Goal: Information Seeking & Learning: Learn about a topic

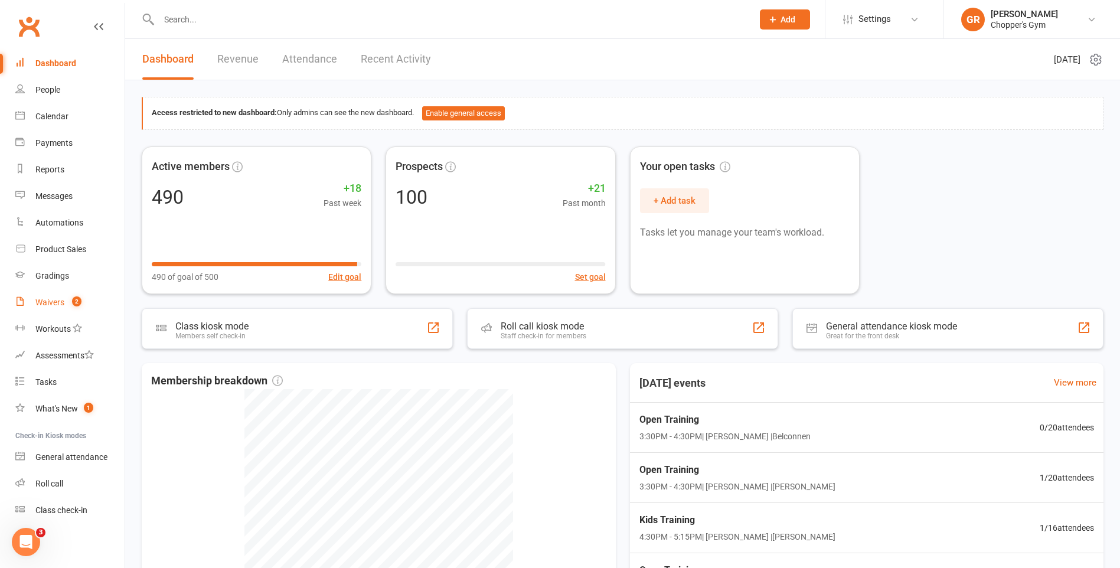
click at [45, 302] on div "Waivers" at bounding box center [49, 302] width 29 height 9
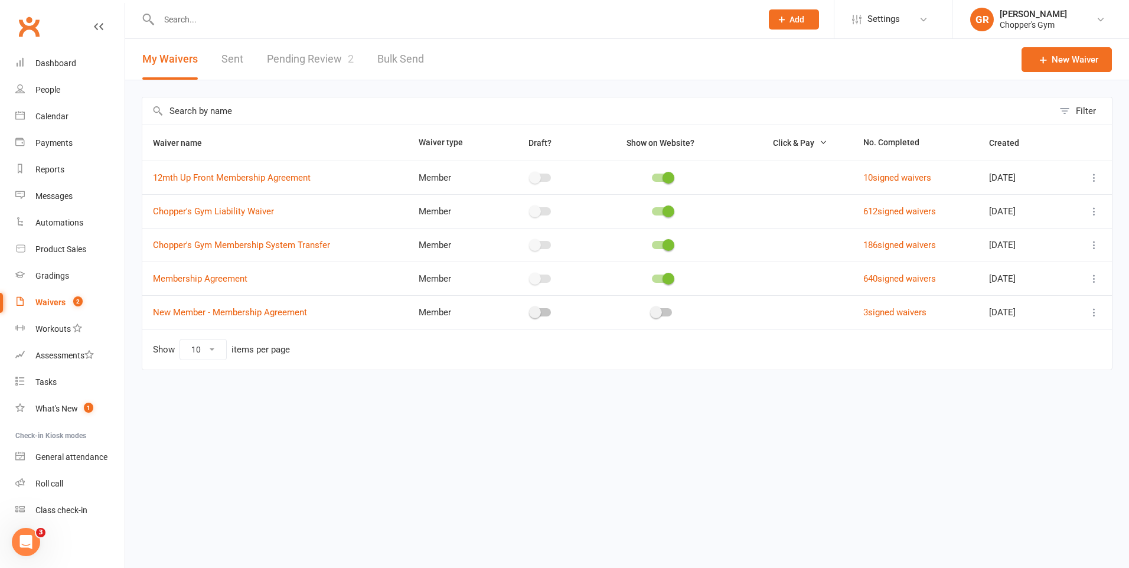
click at [328, 60] on link "Pending Review 2" at bounding box center [310, 59] width 87 height 41
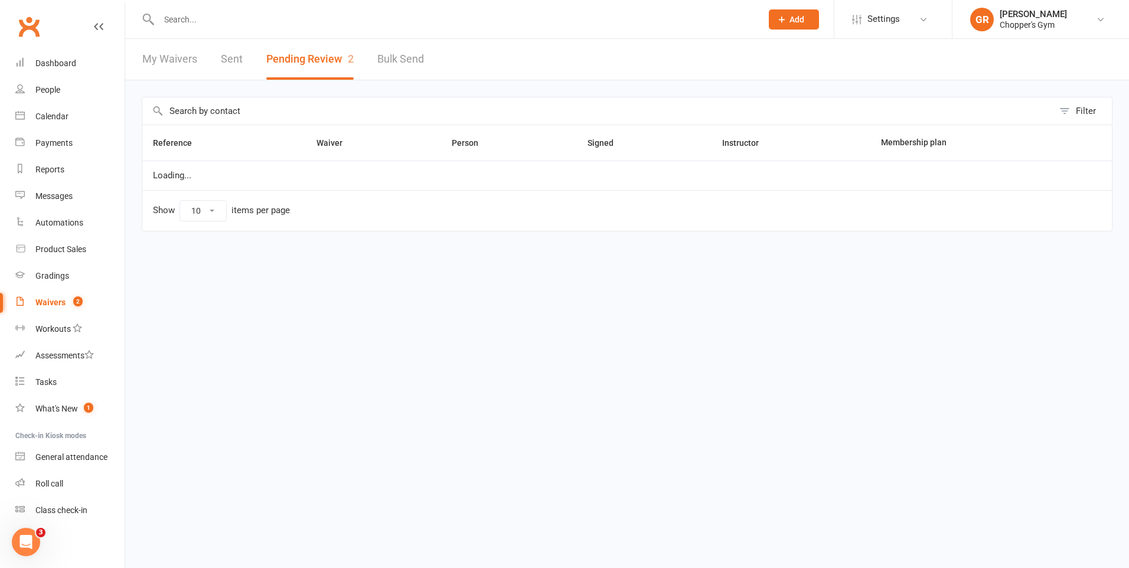
select select "50"
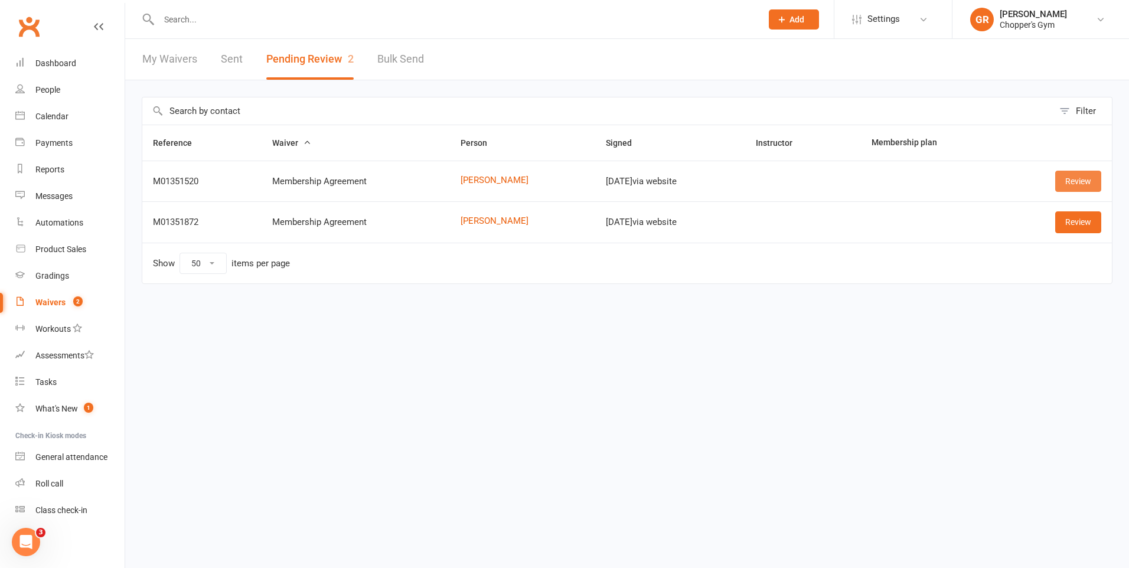
click at [1079, 174] on link "Review" at bounding box center [1078, 181] width 46 height 21
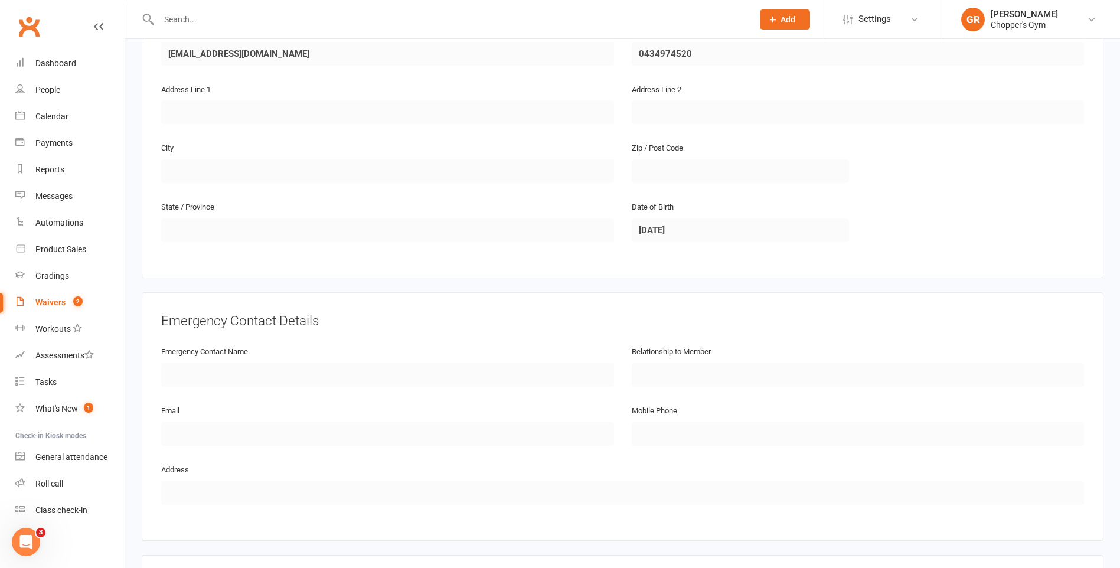
scroll to position [485, 0]
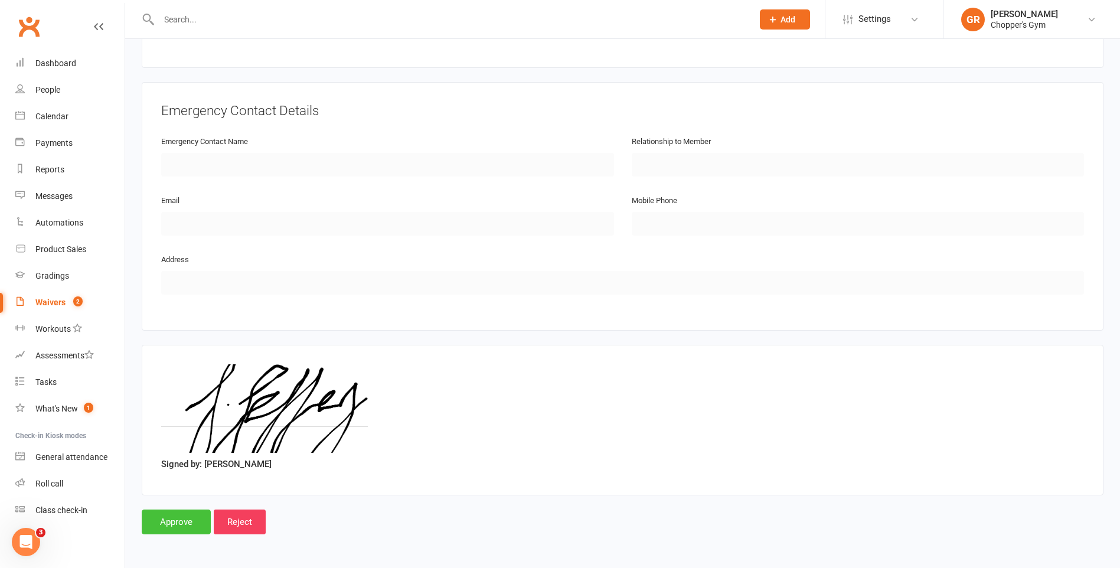
click at [188, 528] on input "Approve" at bounding box center [176, 522] width 69 height 25
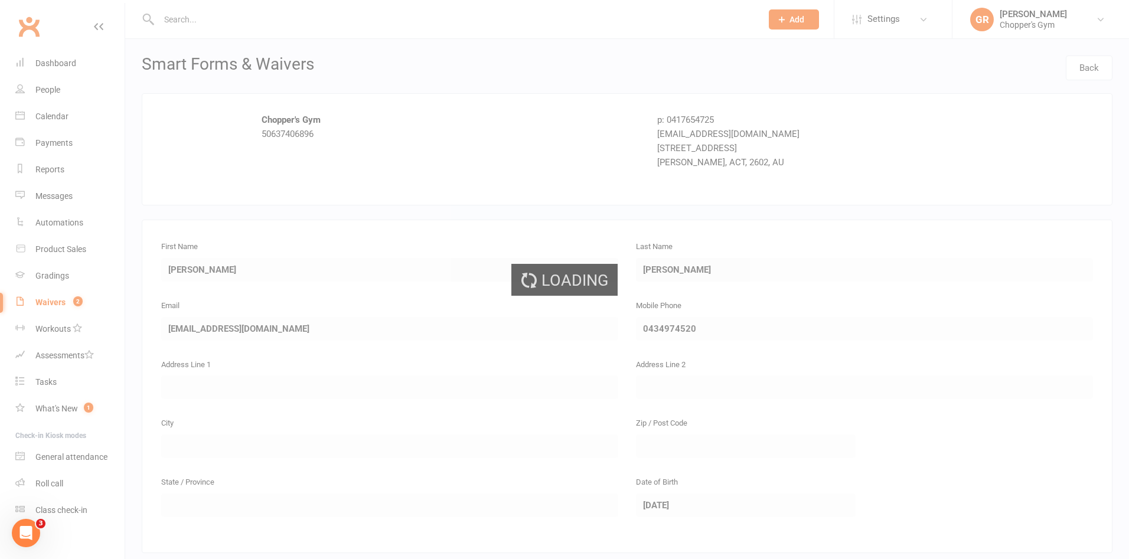
select select "50"
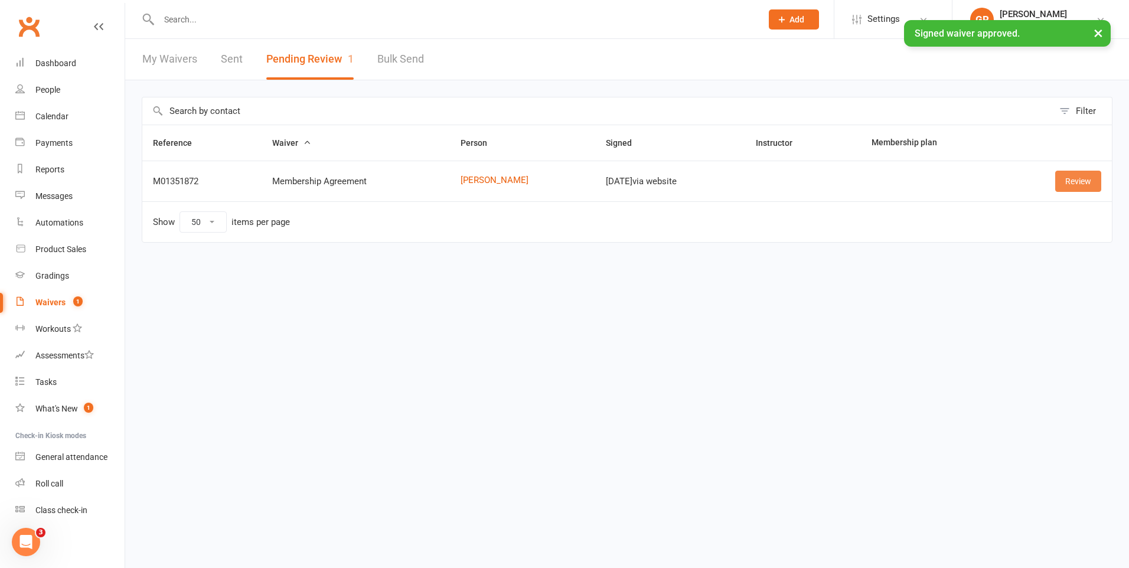
click at [1085, 181] on link "Review" at bounding box center [1078, 181] width 46 height 21
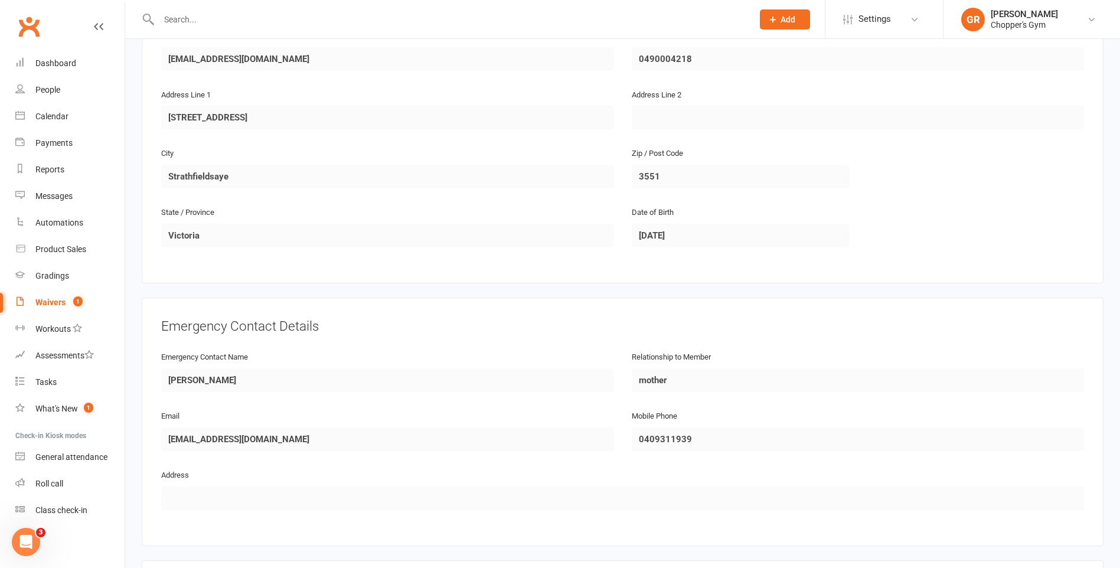
scroll to position [485, 0]
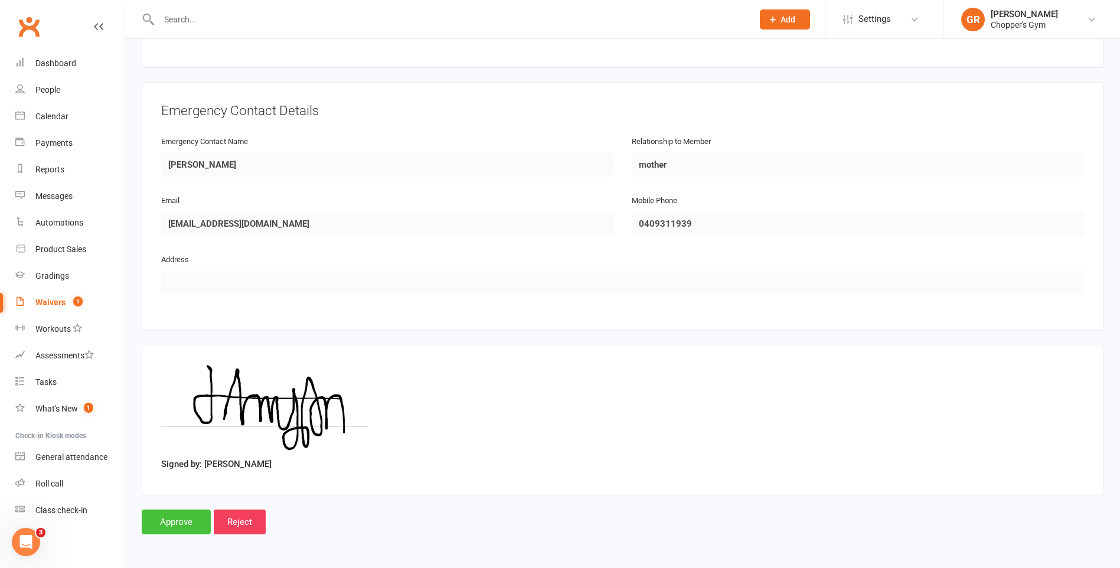
click at [171, 522] on input "Approve" at bounding box center [176, 522] width 69 height 25
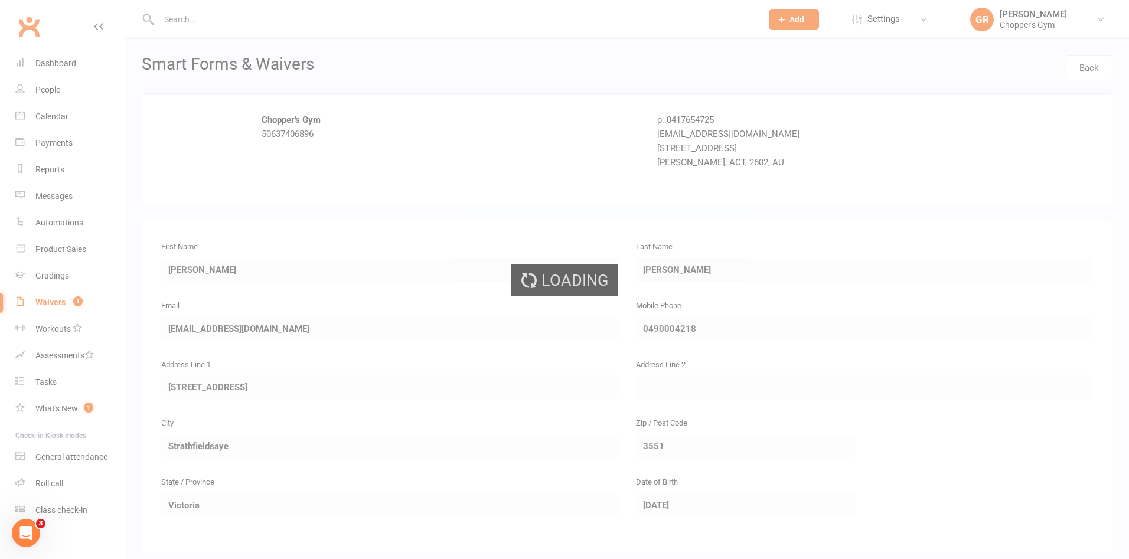
select select "50"
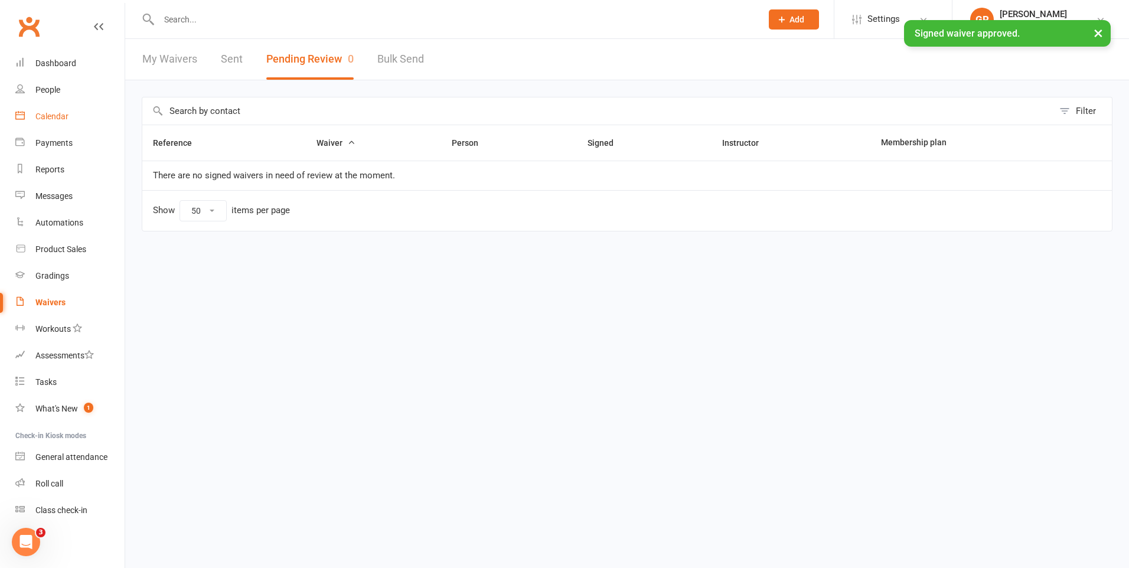
click at [53, 113] on div "Calendar" at bounding box center [51, 116] width 33 height 9
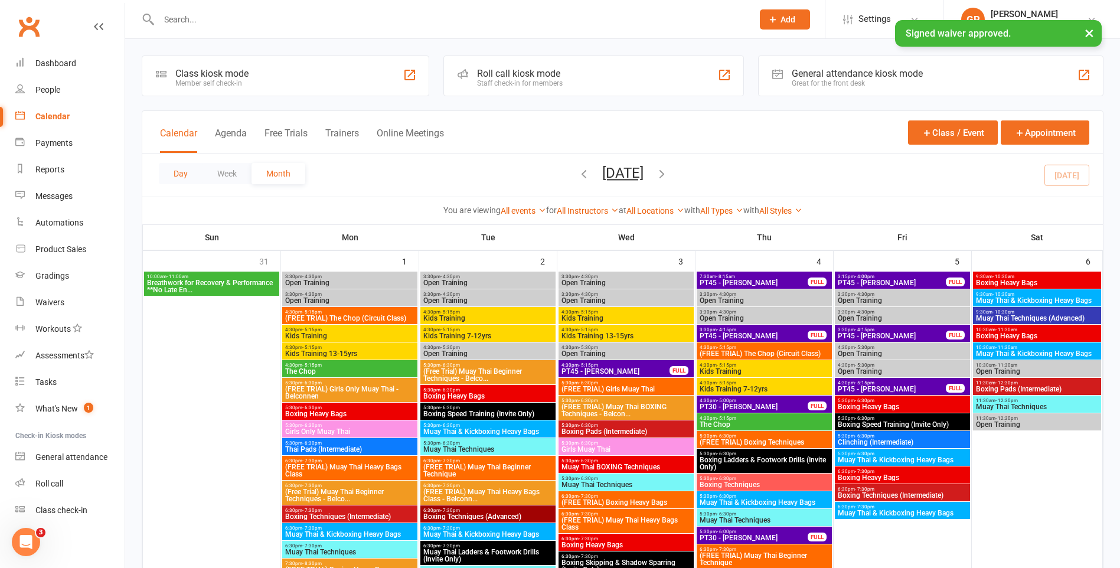
click at [175, 169] on button "Day" at bounding box center [181, 173] width 44 height 21
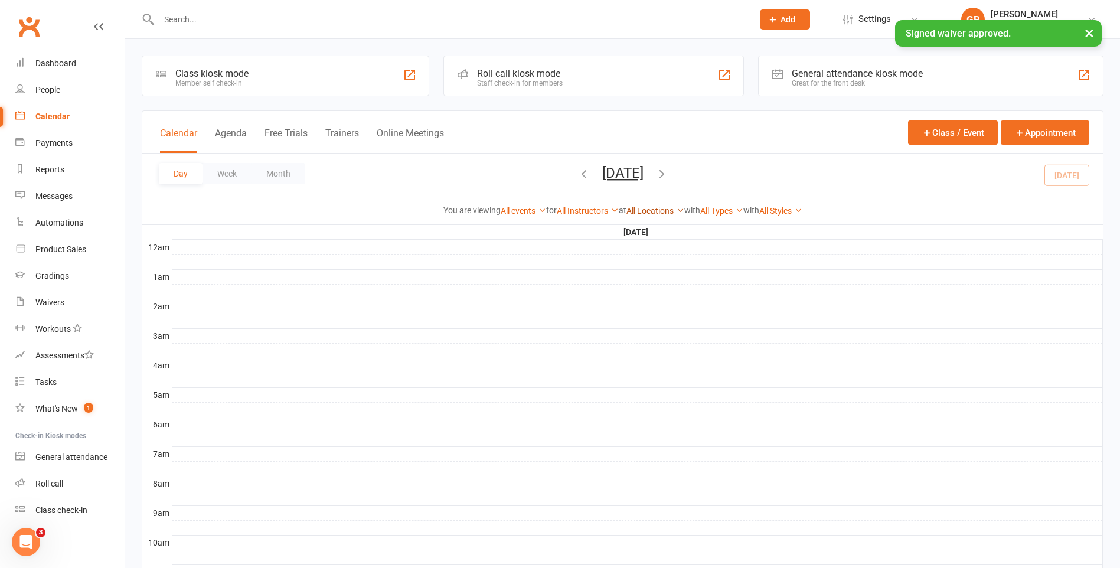
click at [648, 211] on link "All Locations" at bounding box center [656, 210] width 58 height 9
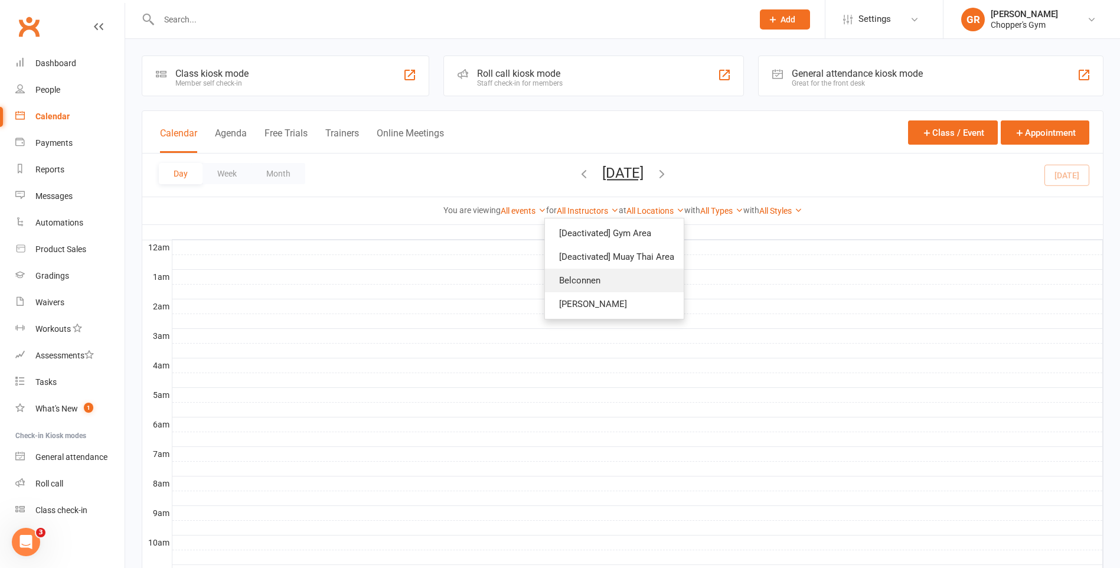
click at [635, 281] on link "Belconnen" at bounding box center [614, 281] width 139 height 24
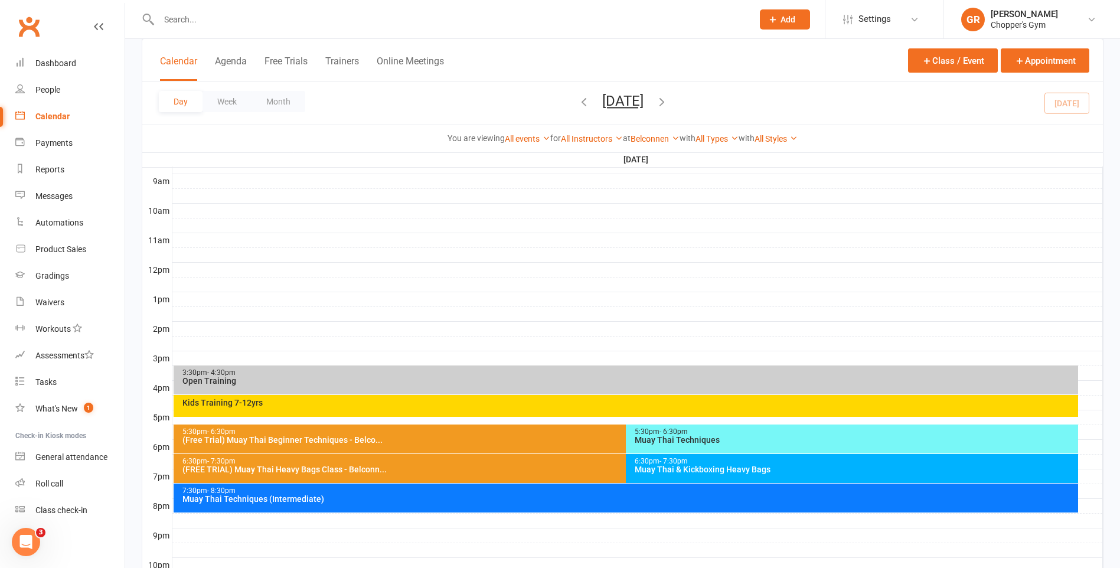
scroll to position [354, 0]
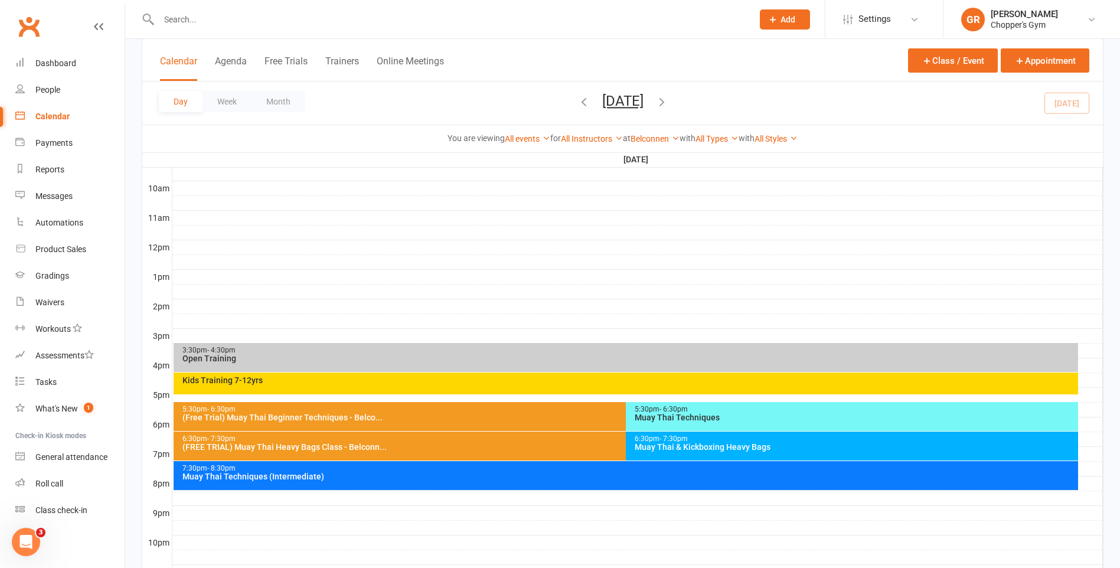
click at [734, 422] on div "5:30pm - 6:30pm Muay Thai Techniques" at bounding box center [852, 416] width 452 height 29
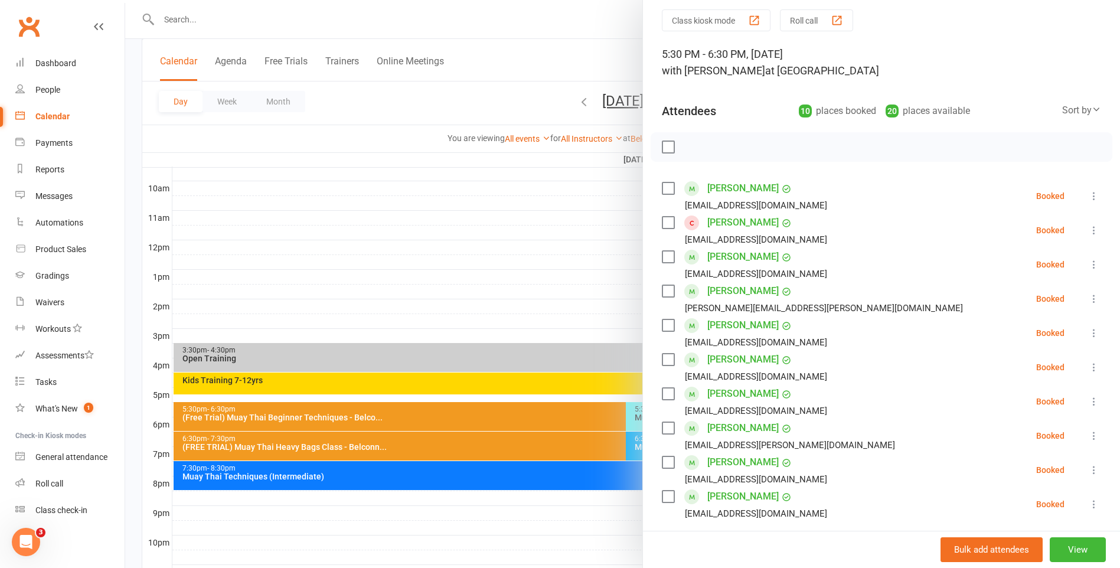
scroll to position [59, 0]
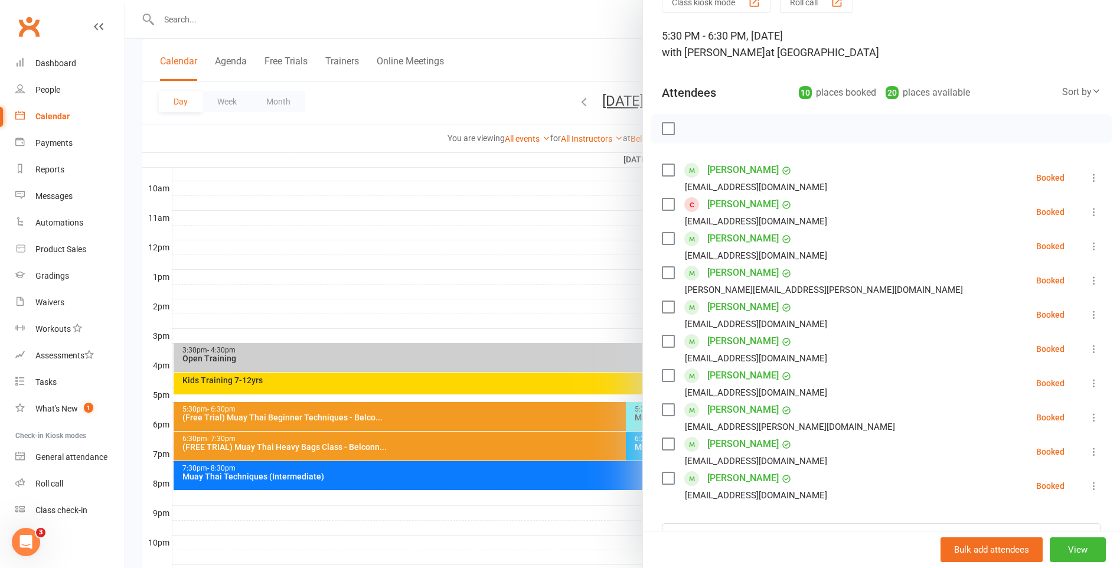
click at [1068, 90] on div "Sort by" at bounding box center [1081, 91] width 39 height 15
click at [1032, 142] on link "First name" at bounding box center [1042, 141] width 117 height 24
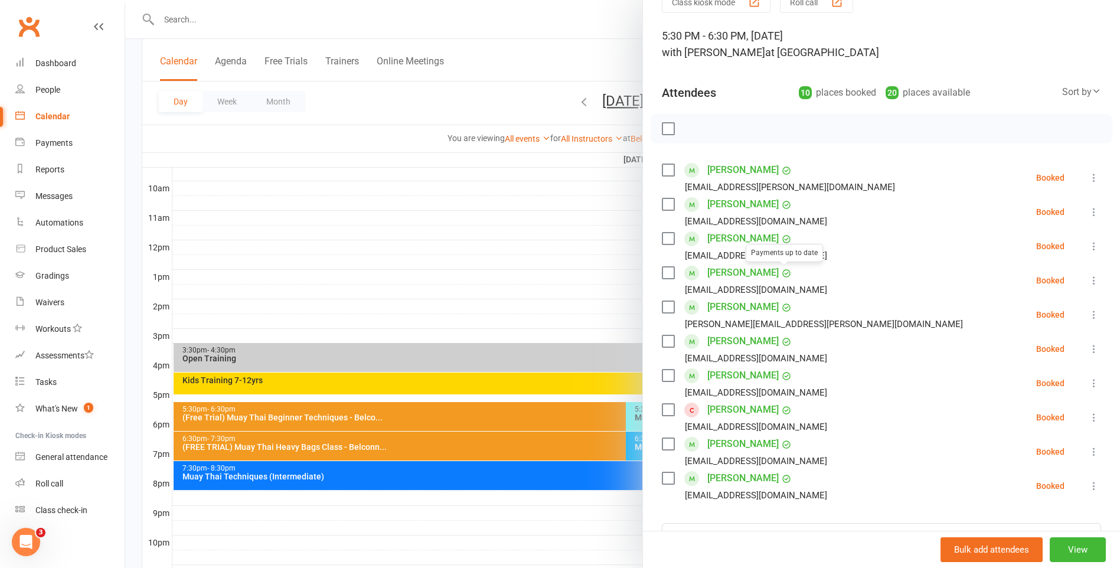
click at [432, 239] on div at bounding box center [622, 284] width 995 height 568
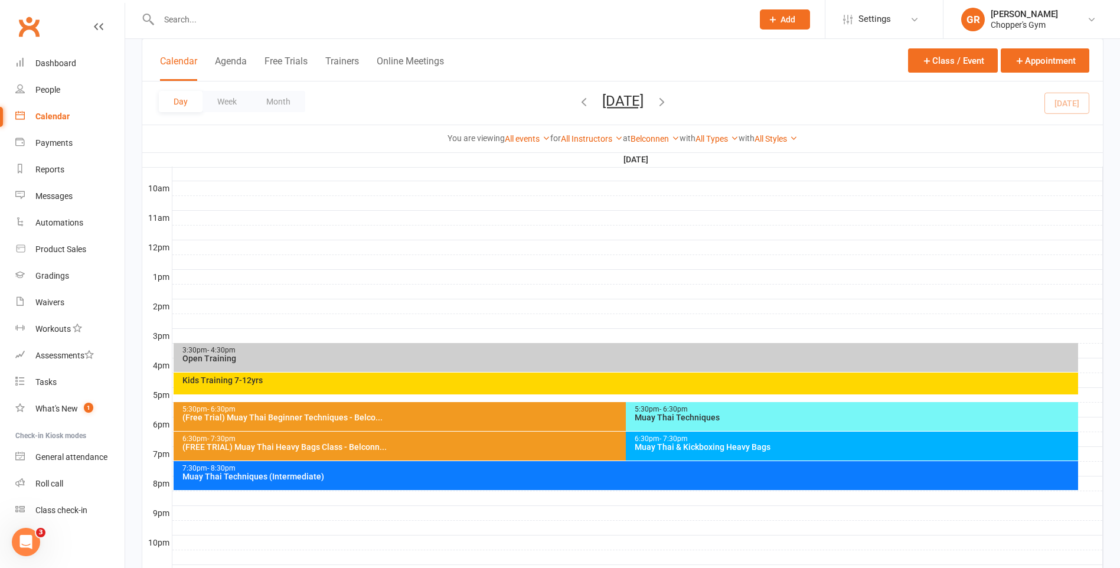
click at [781, 442] on div "6:30pm - 7:30pm" at bounding box center [855, 439] width 442 height 8
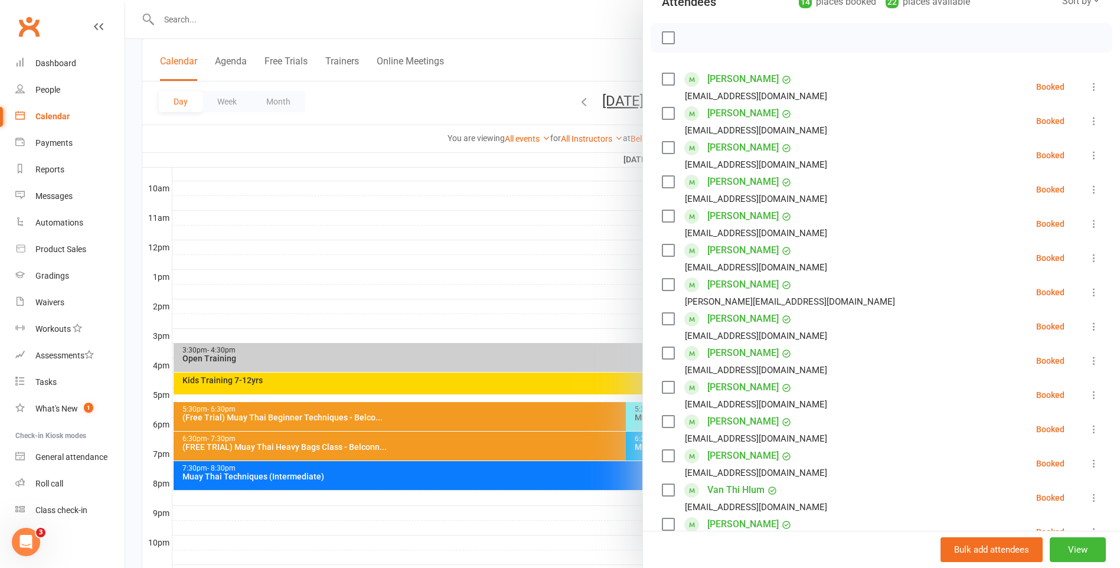
scroll to position [177, 0]
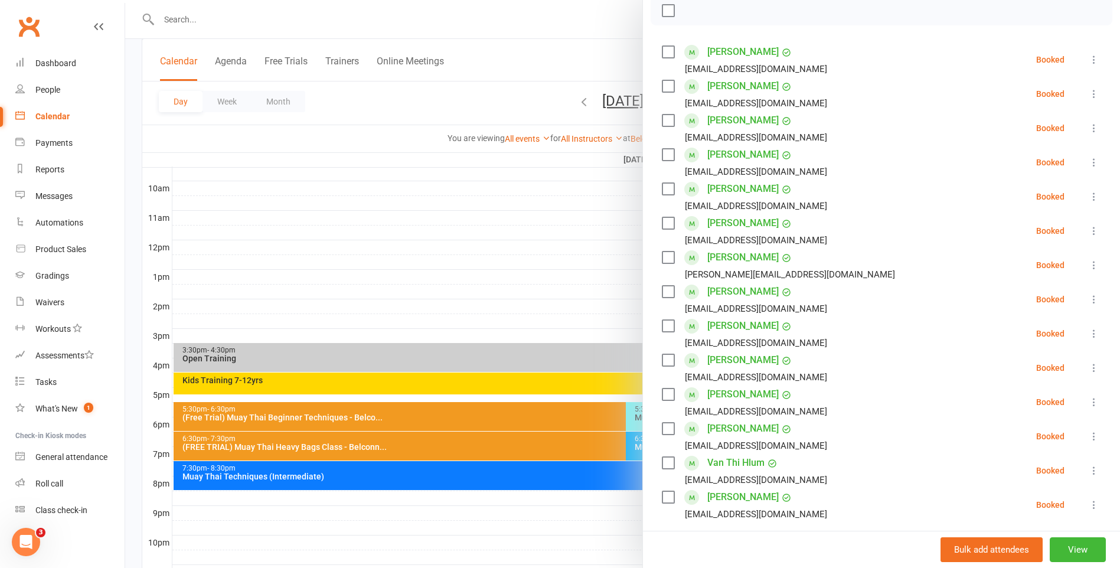
click at [471, 235] on div at bounding box center [622, 284] width 995 height 568
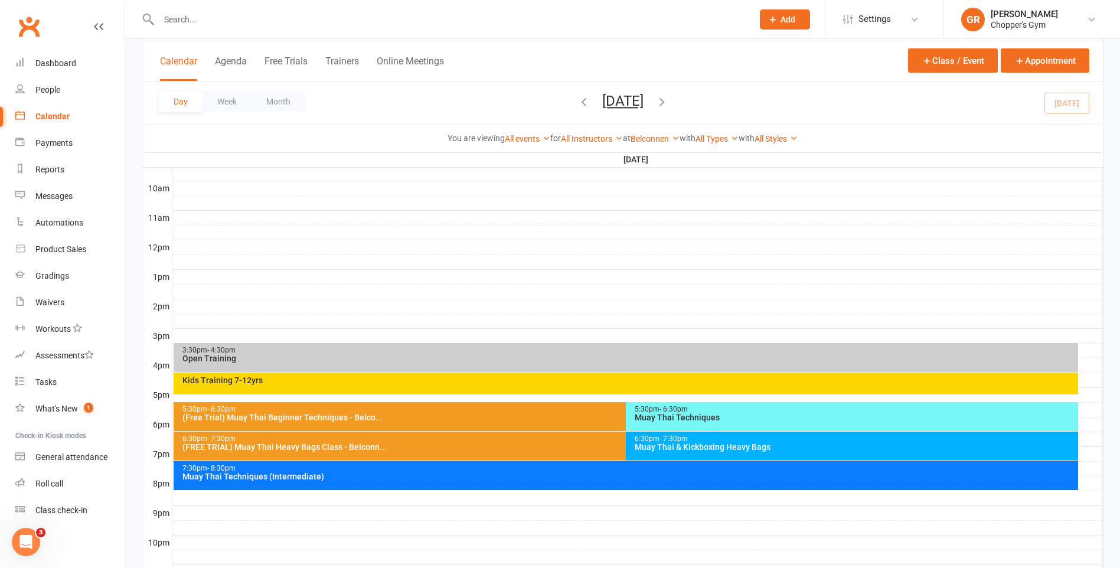
click at [531, 477] on div "Muay Thai Techniques (Intermediate)" at bounding box center [629, 476] width 894 height 8
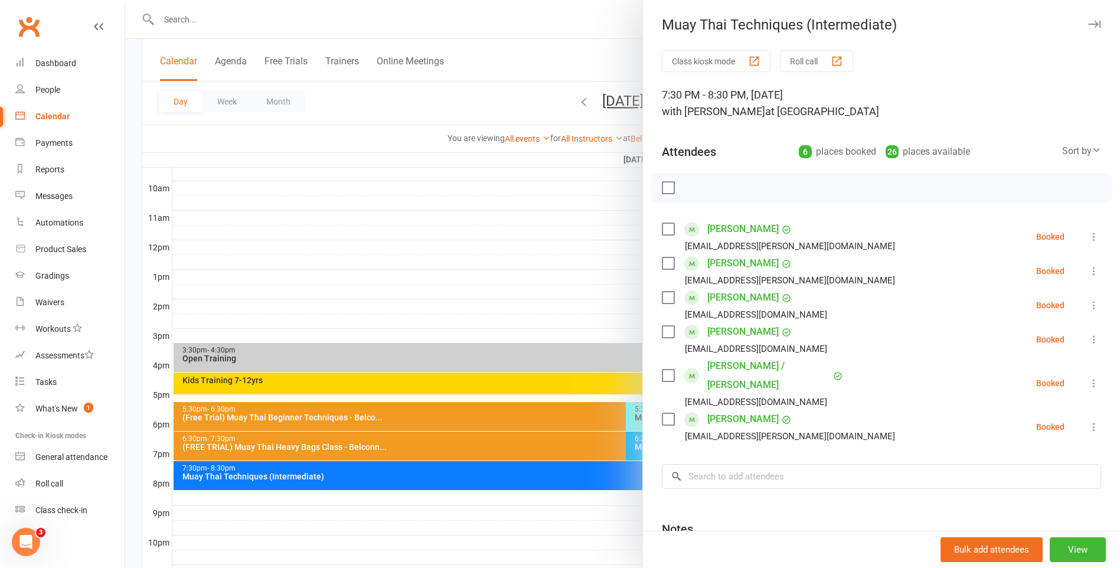
click at [542, 495] on div at bounding box center [622, 284] width 995 height 568
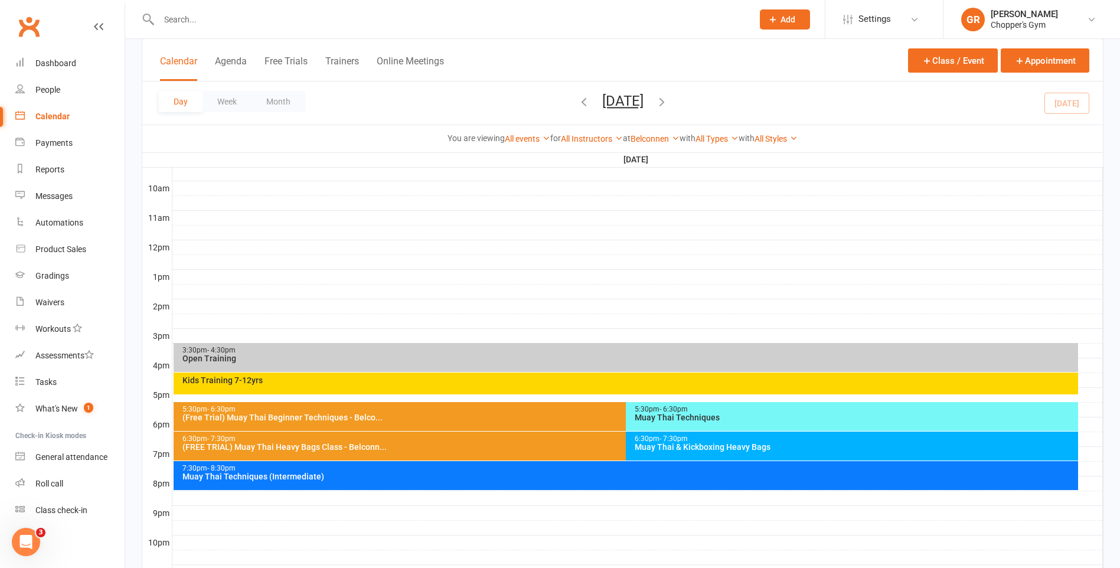
click at [578, 99] on icon "button" at bounding box center [584, 101] width 13 height 13
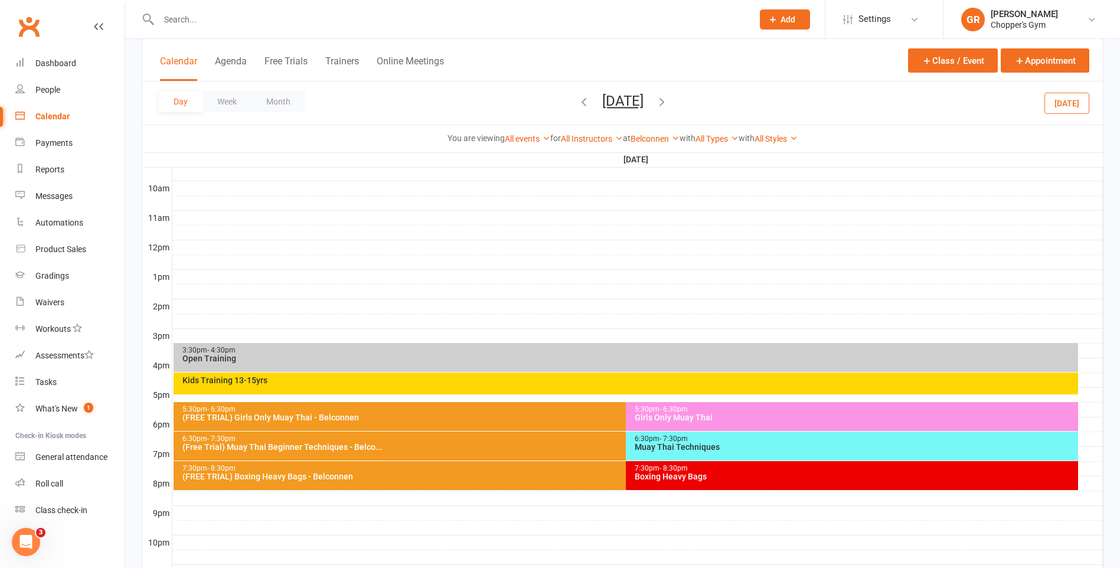
click at [705, 446] on div "Muay Thai Techniques" at bounding box center [855, 447] width 442 height 8
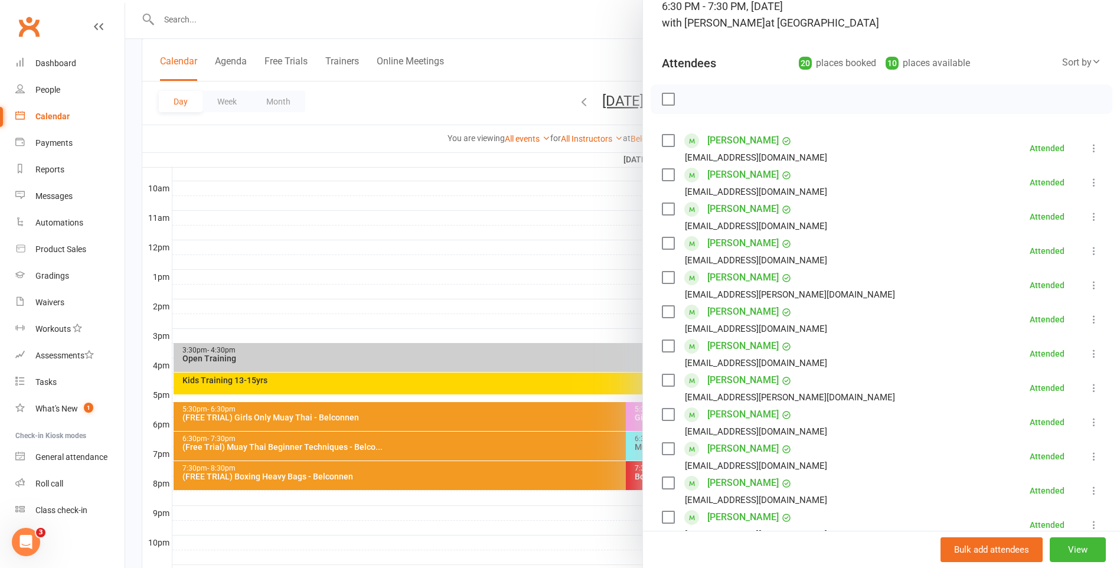
scroll to position [0, 0]
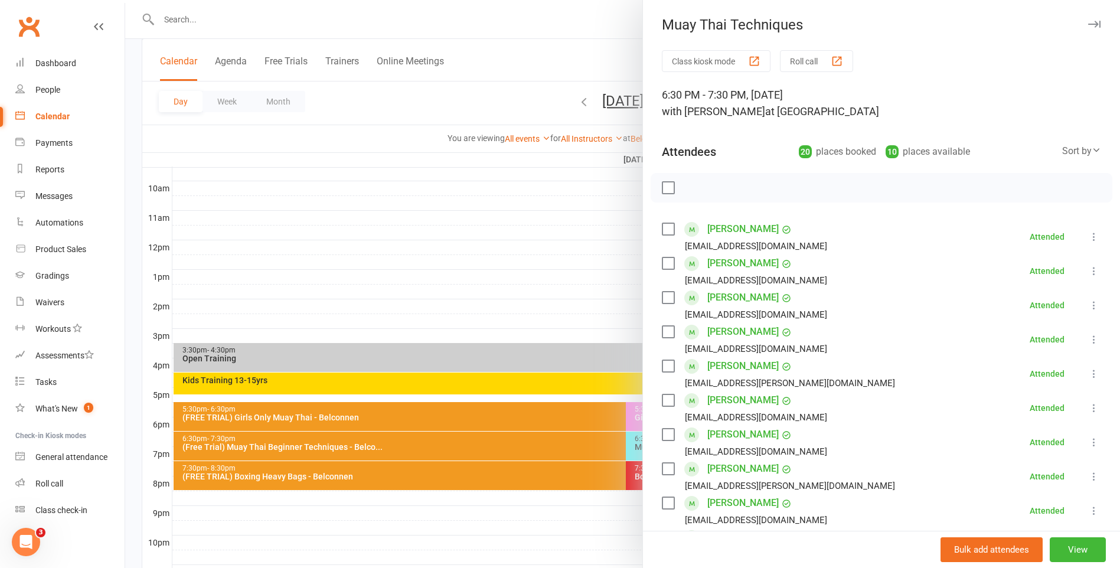
drag, startPoint x: 504, startPoint y: 256, endPoint x: 529, endPoint y: 278, distance: 33.0
click at [504, 256] on div at bounding box center [622, 284] width 995 height 568
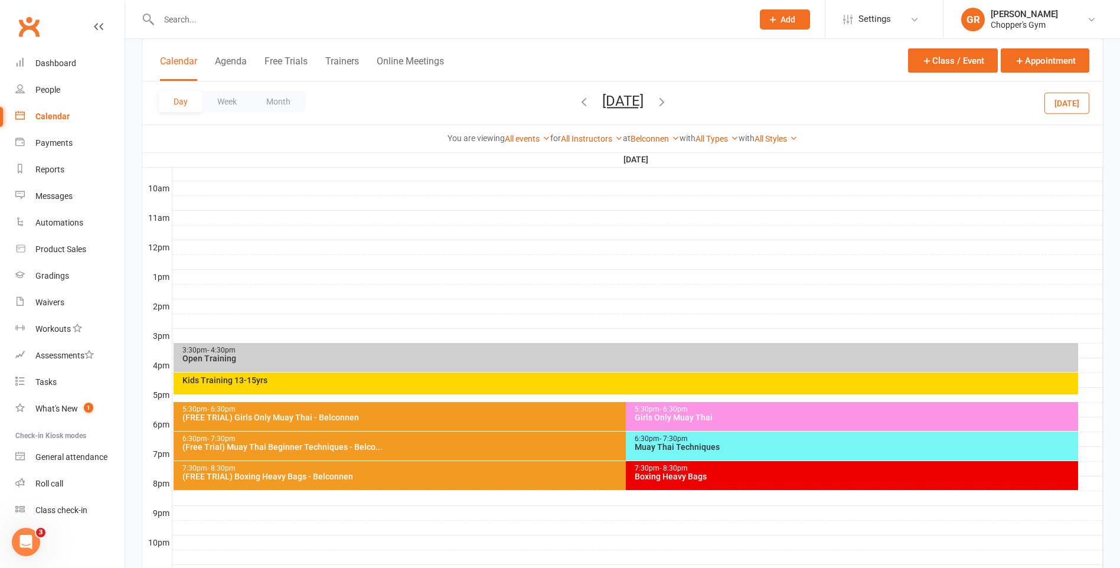
click at [680, 471] on span "- 8:30pm" at bounding box center [674, 468] width 28 height 8
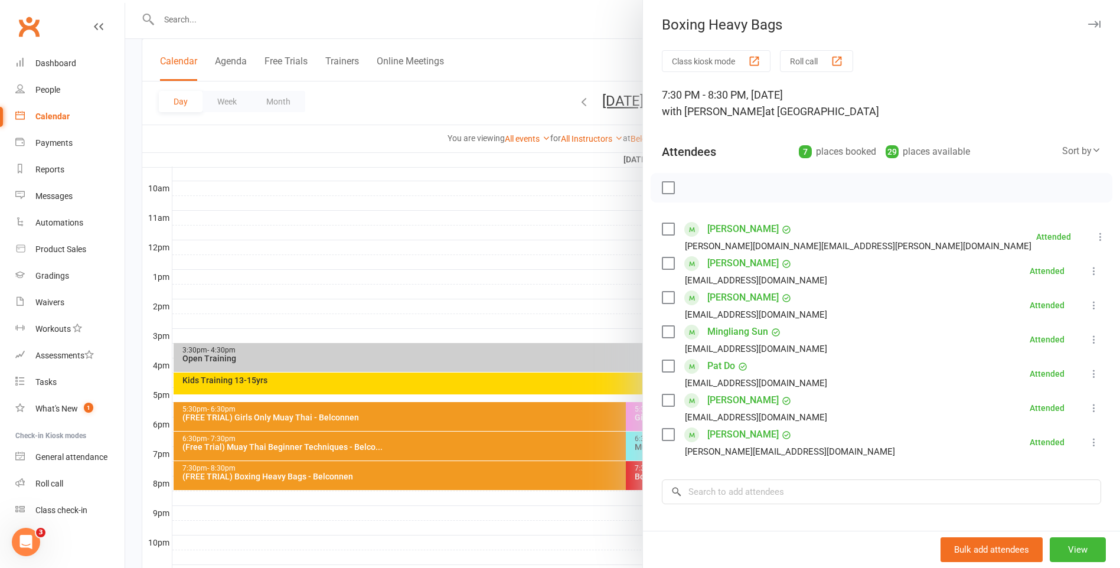
click at [432, 173] on div at bounding box center [622, 284] width 995 height 568
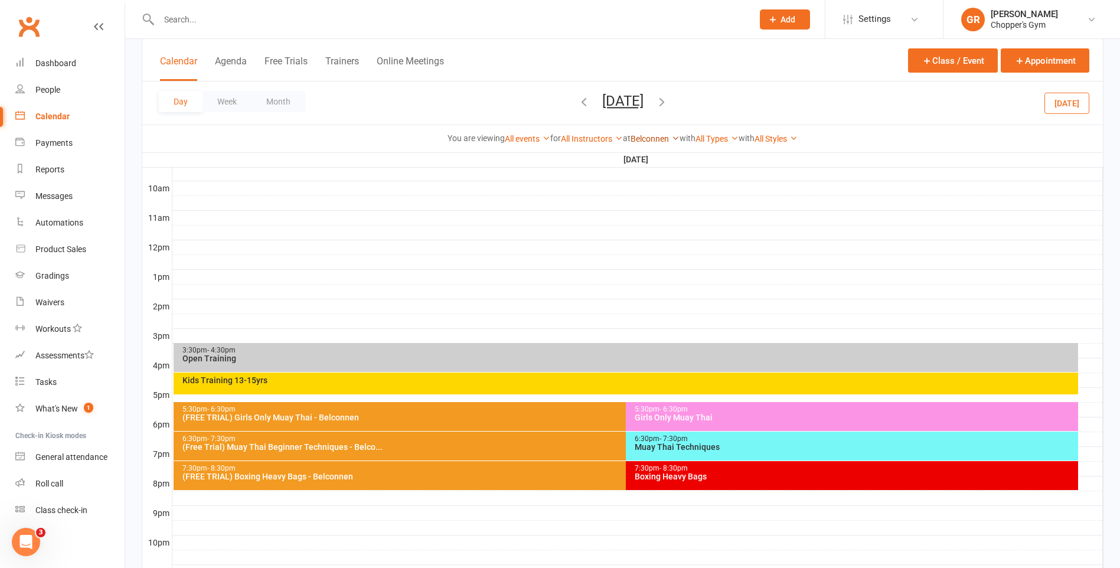
click at [657, 141] on link "Belconnen" at bounding box center [655, 138] width 49 height 9
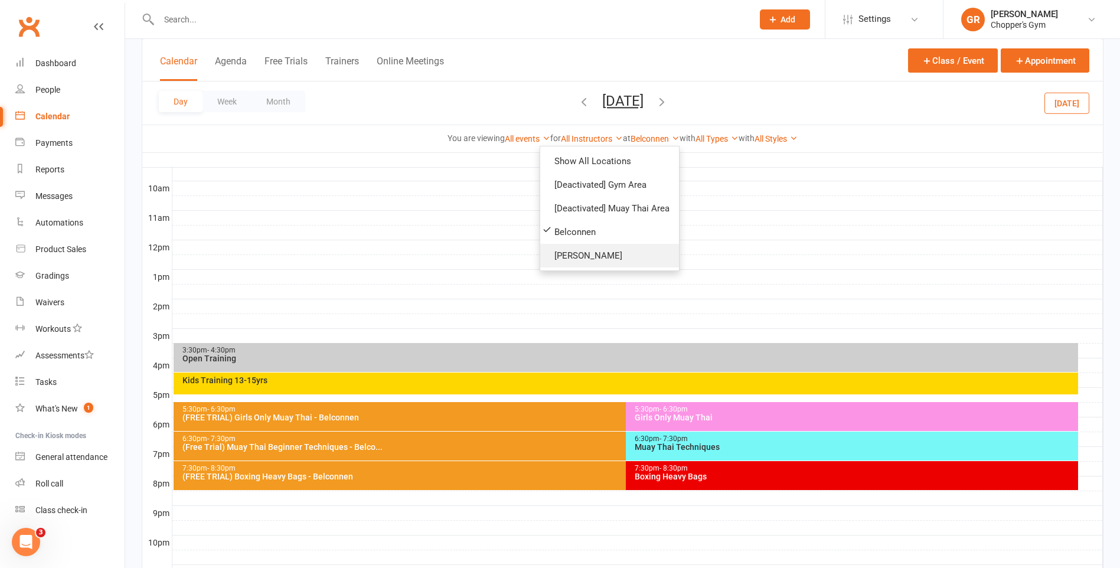
click at [624, 250] on link "[PERSON_NAME]" at bounding box center [609, 256] width 139 height 24
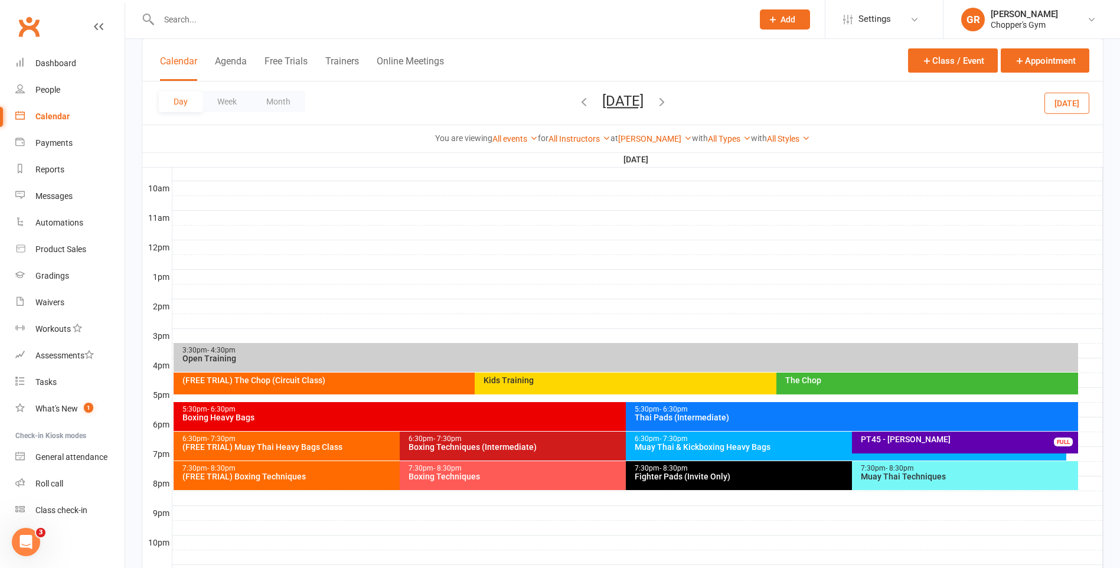
click at [668, 102] on icon "button" at bounding box center [661, 101] width 13 height 13
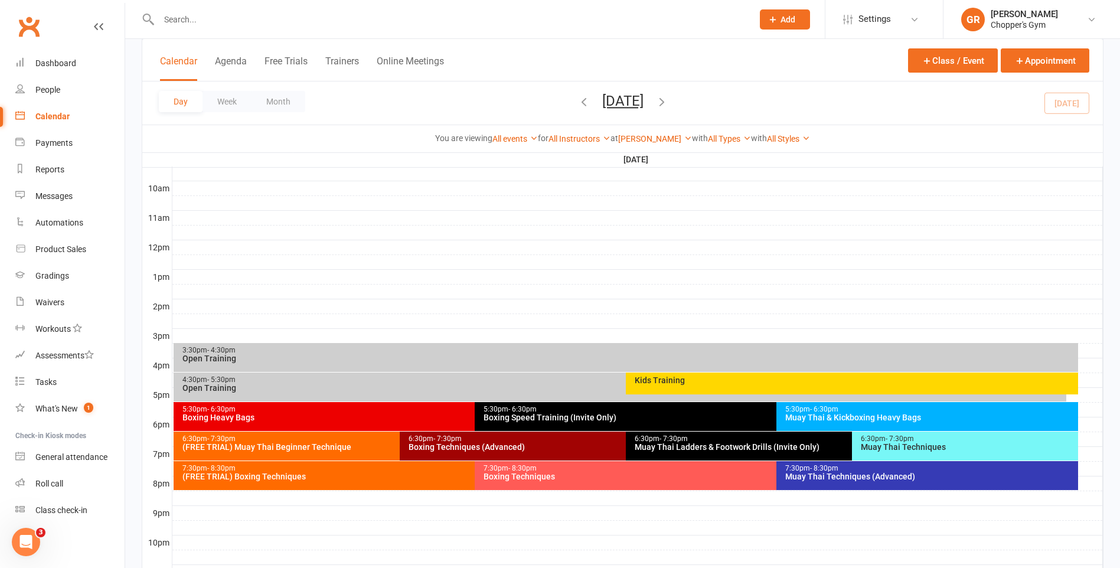
click at [844, 478] on div "Muay Thai Techniques (Advanced)" at bounding box center [930, 476] width 291 height 8
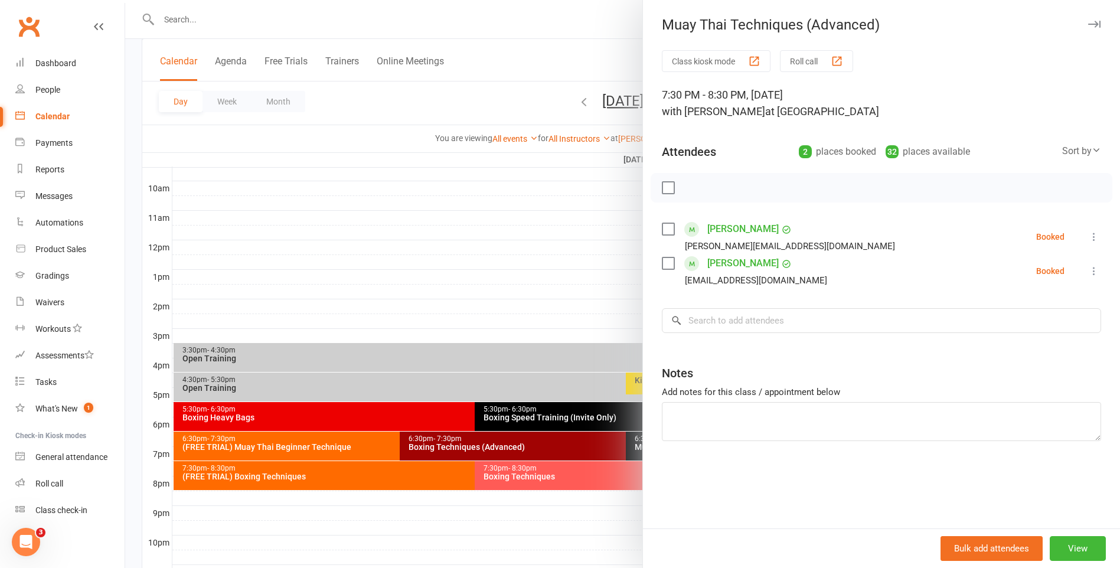
click at [560, 505] on div at bounding box center [622, 284] width 995 height 568
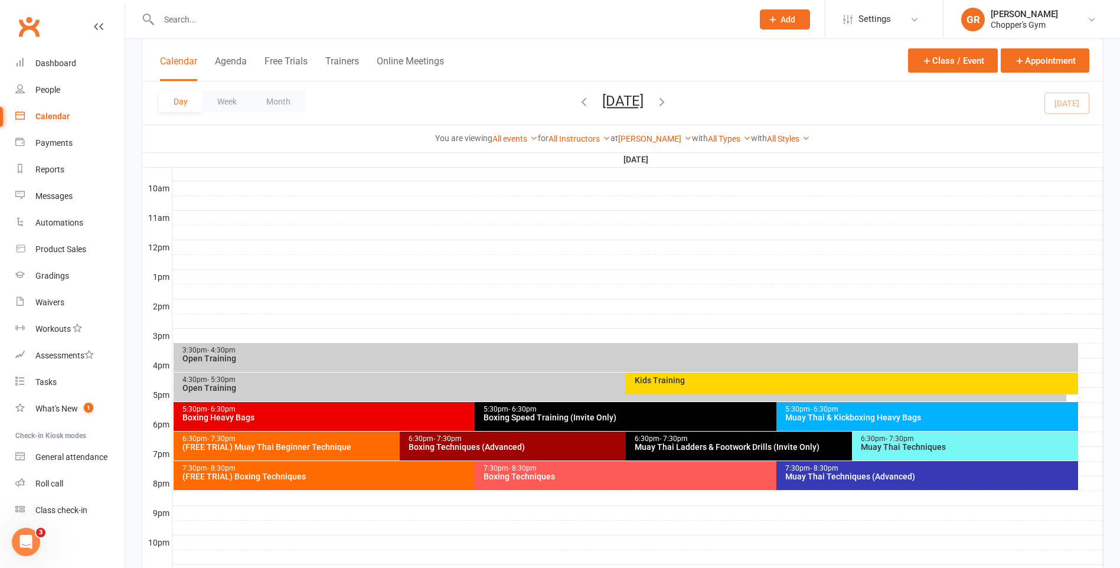
click at [882, 448] on div "Muay Thai Techniques" at bounding box center [968, 447] width 216 height 8
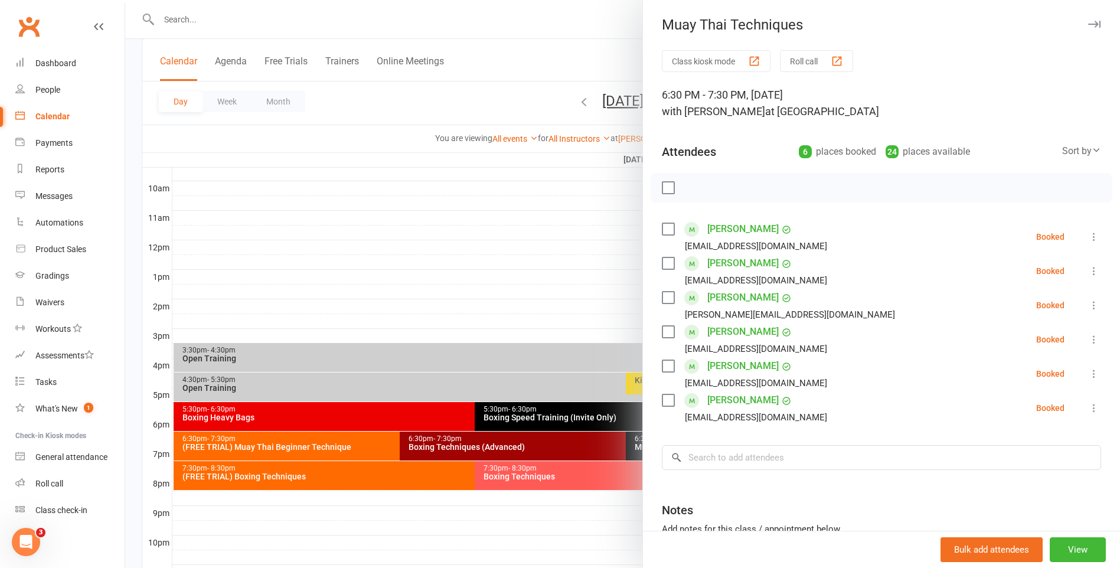
click at [517, 478] on div at bounding box center [622, 284] width 995 height 568
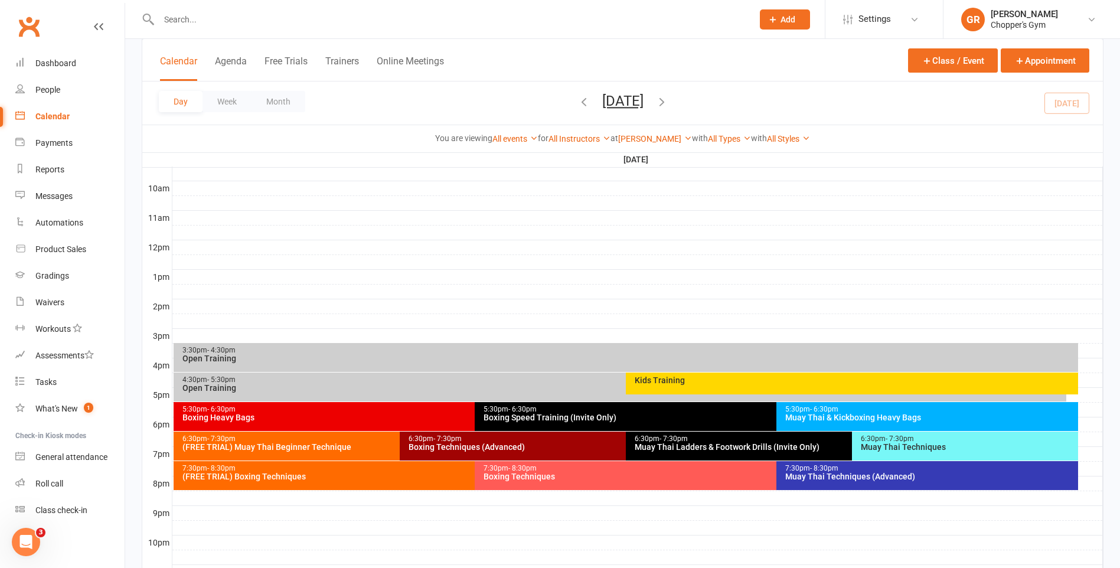
click at [849, 415] on div "Muay Thai & Kickboxing Heavy Bags" at bounding box center [930, 417] width 291 height 8
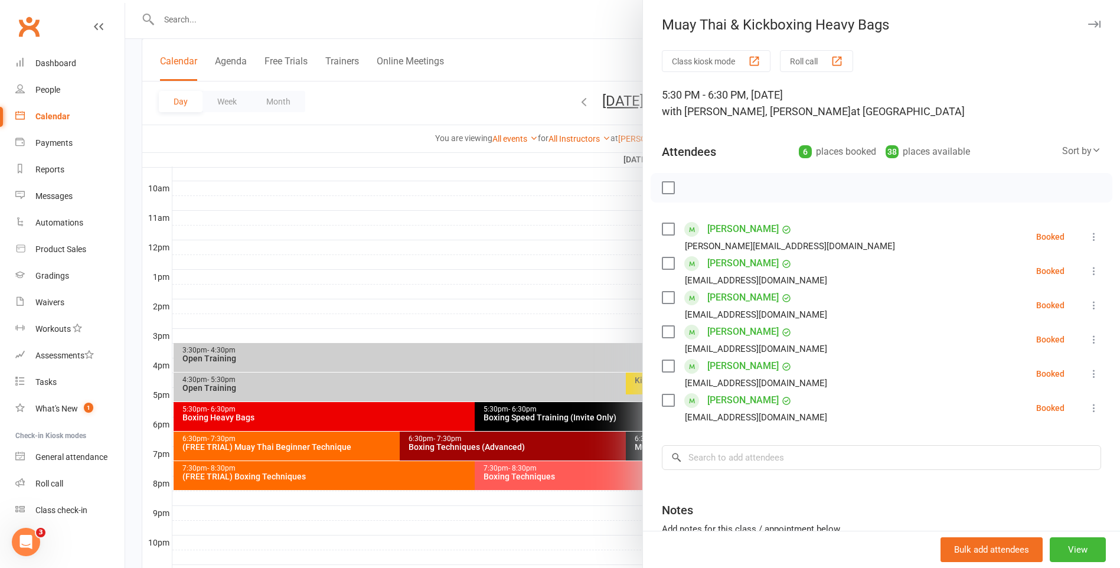
click at [455, 262] on div at bounding box center [622, 284] width 995 height 568
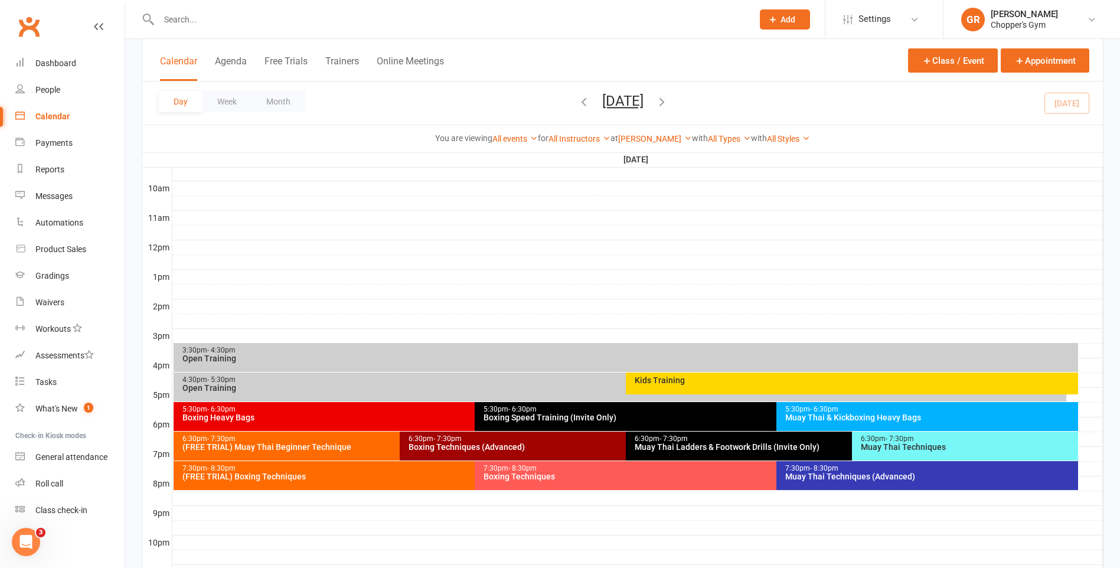
click at [439, 414] on div "Boxing Heavy Bags" at bounding box center [472, 417] width 580 height 8
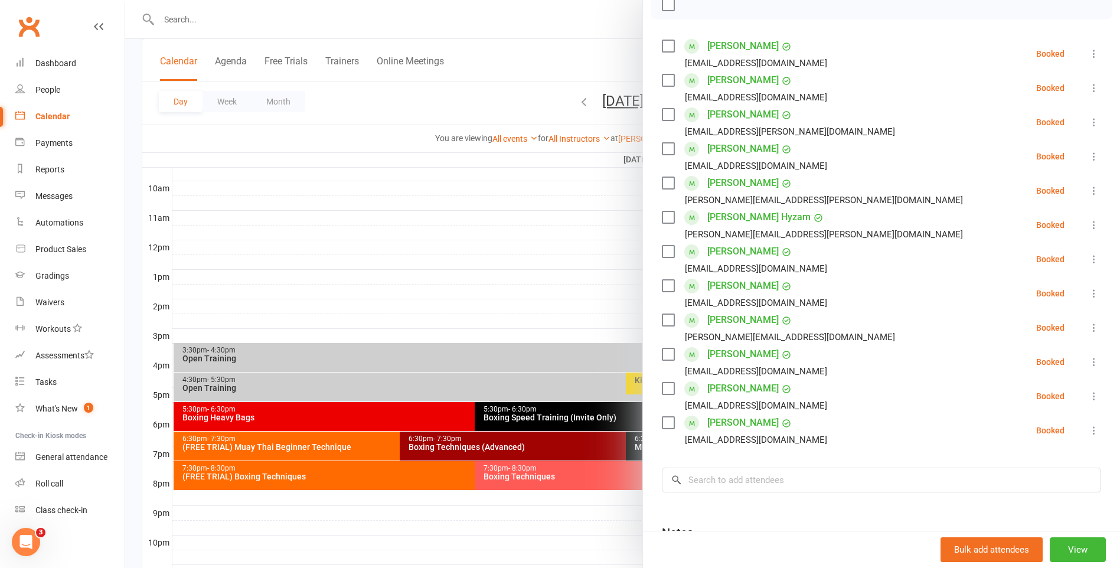
scroll to position [236, 0]
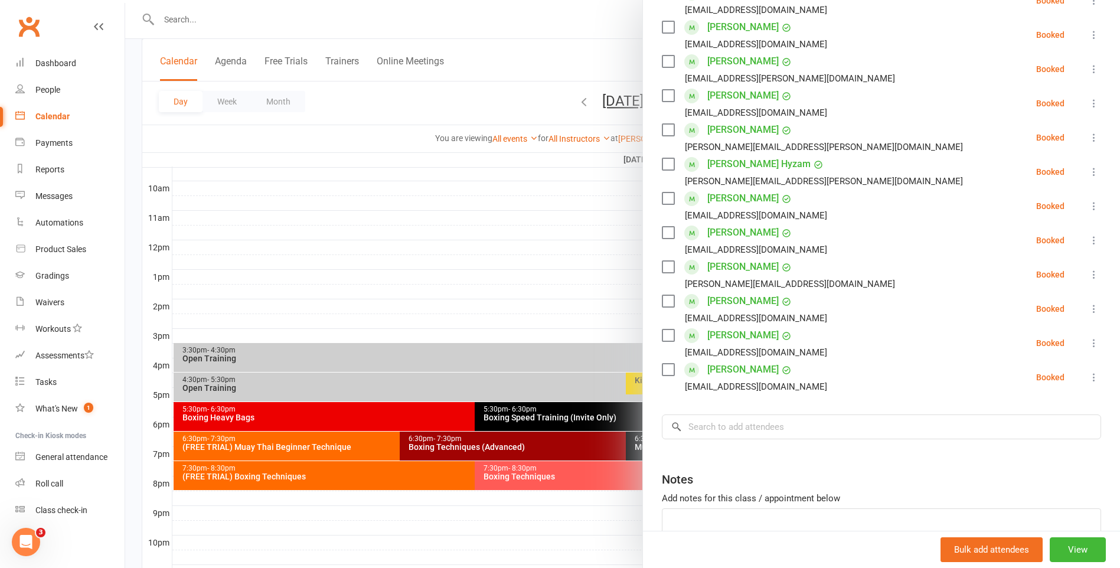
click at [550, 240] on div at bounding box center [622, 284] width 995 height 568
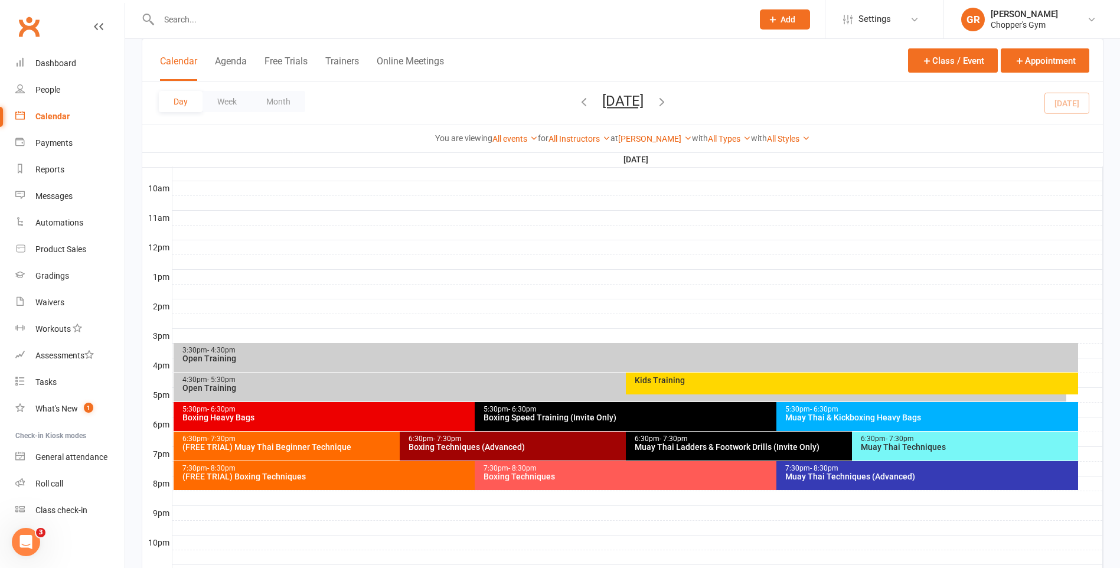
click at [527, 435] on div "6:30pm - 7:30pm" at bounding box center [623, 439] width 430 height 8
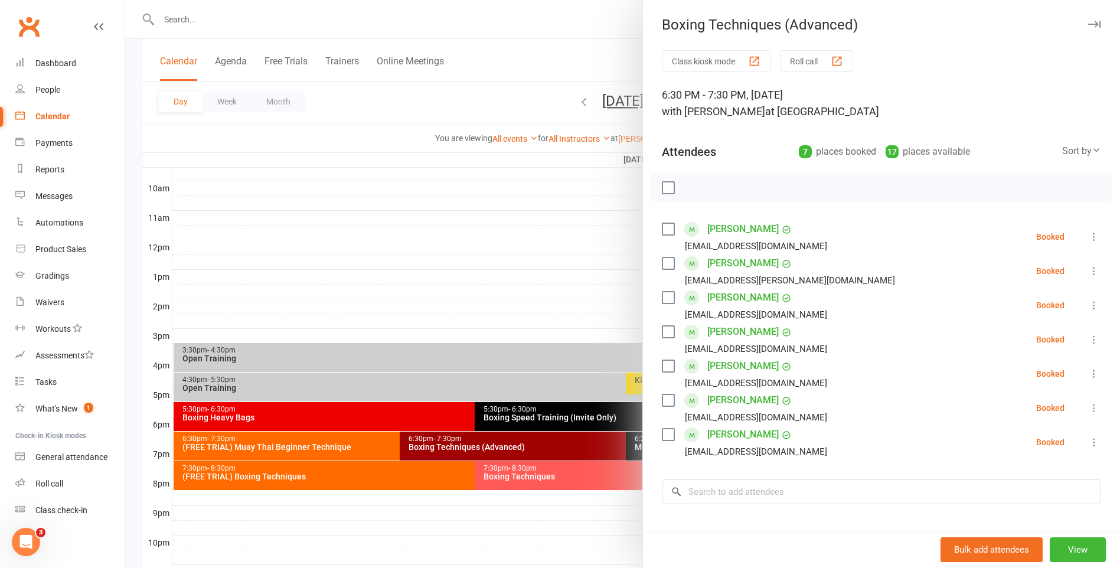
click at [497, 255] on div at bounding box center [622, 284] width 995 height 568
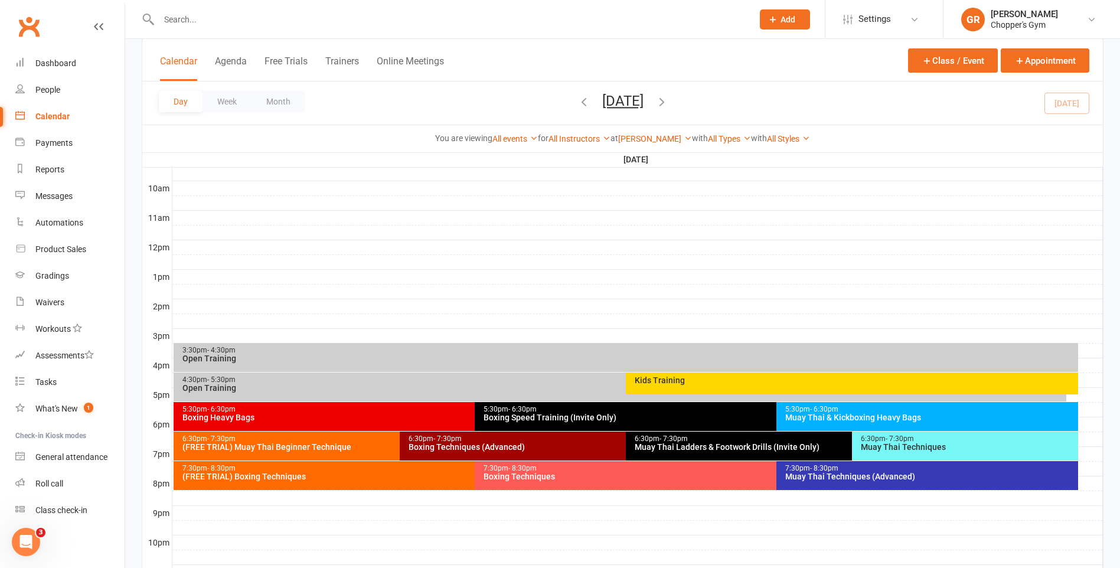
click at [595, 462] on div "7:30pm - 8:30pm Boxing Techniques" at bounding box center [770, 475] width 591 height 29
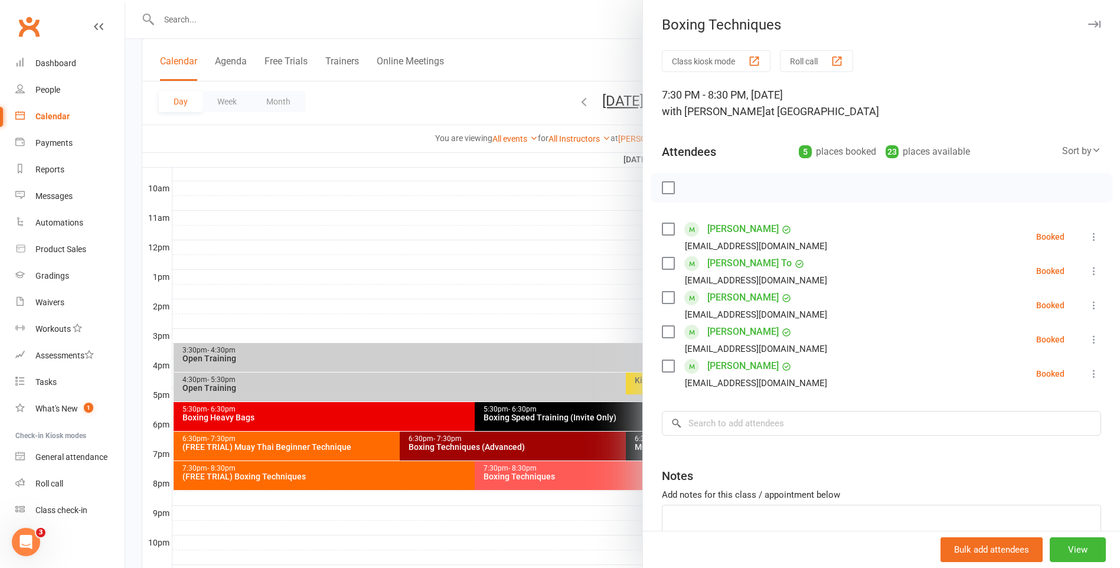
click at [439, 185] on div at bounding box center [622, 284] width 995 height 568
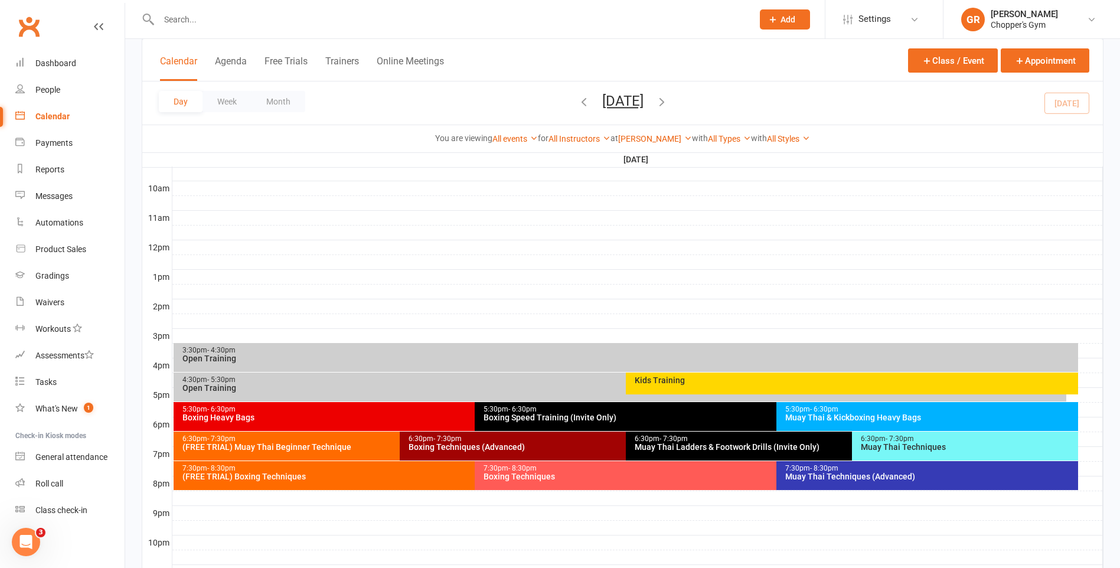
click at [716, 445] on div "Muay Thai Ladders & Footwork Drills (Invite Only)" at bounding box center [849, 447] width 430 height 8
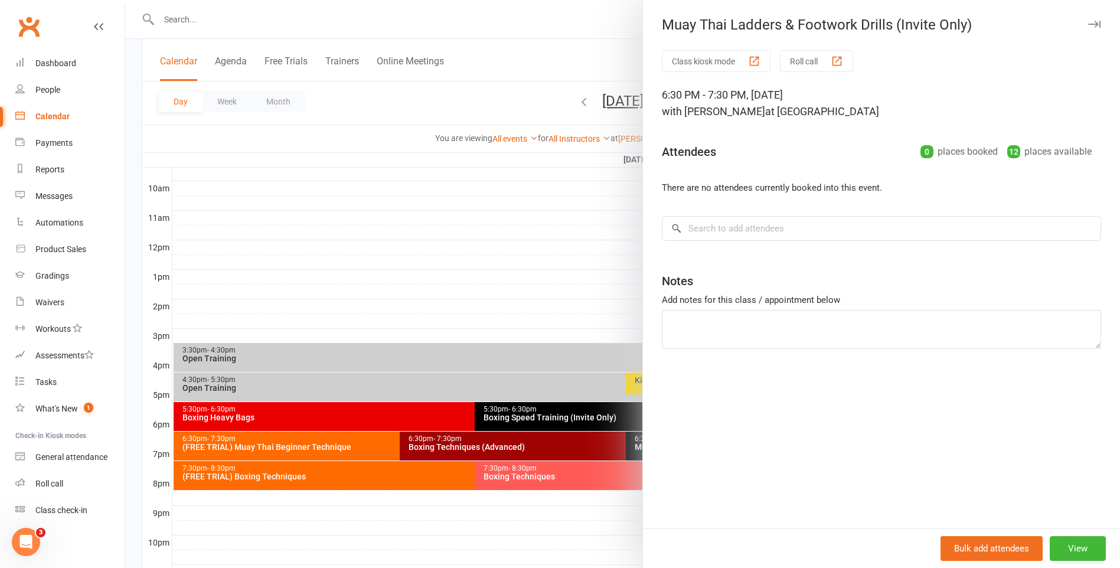
click at [557, 242] on div at bounding box center [622, 284] width 995 height 568
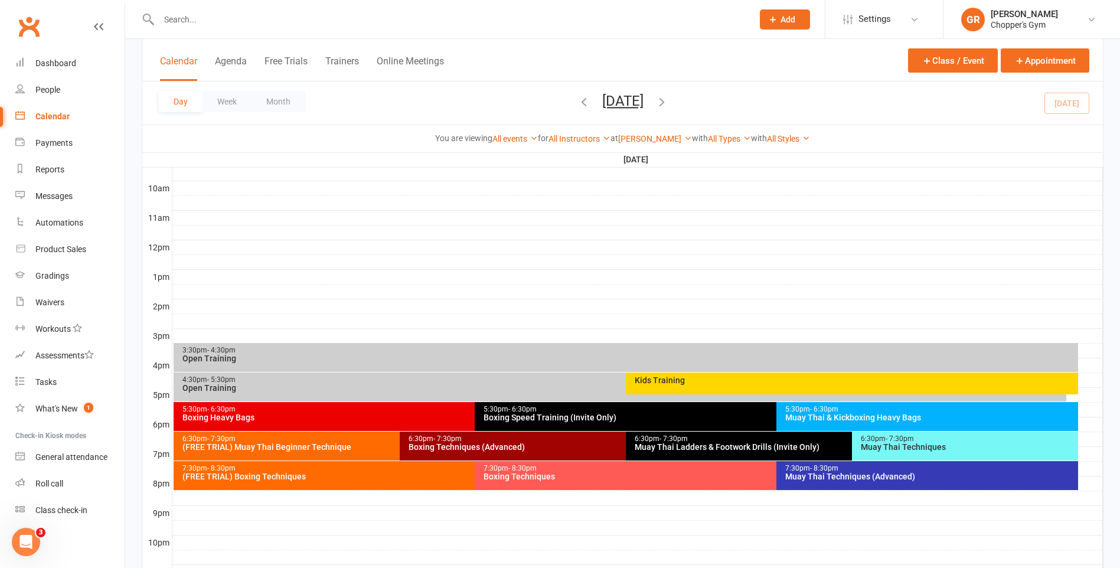
click at [586, 417] on div "Boxing Speed Training (Invite Only)" at bounding box center [773, 417] width 580 height 8
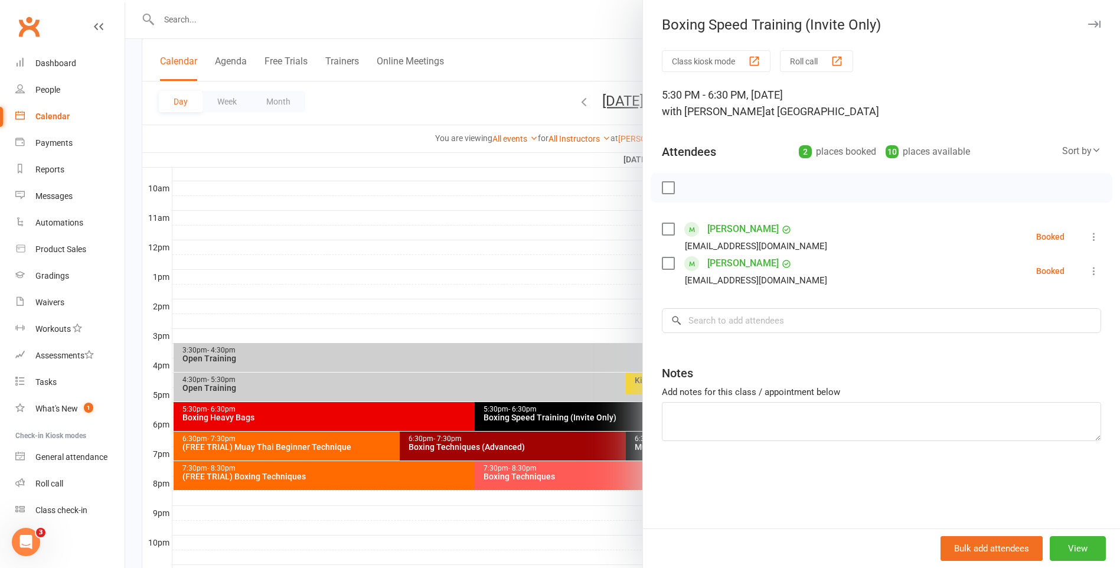
click at [446, 223] on div at bounding box center [622, 284] width 995 height 568
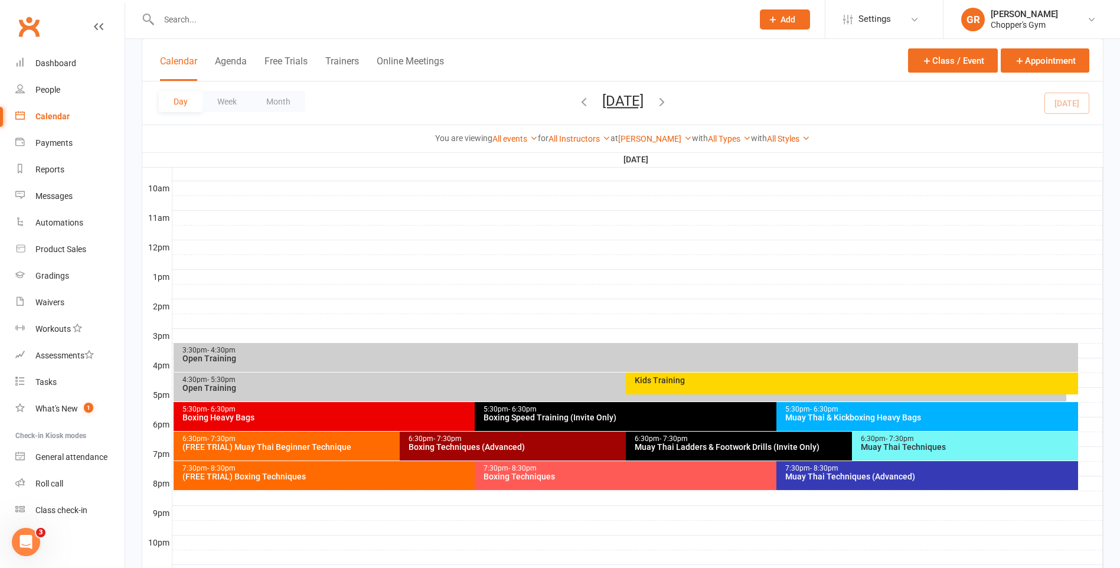
click at [668, 100] on icon "button" at bounding box center [661, 101] width 13 height 13
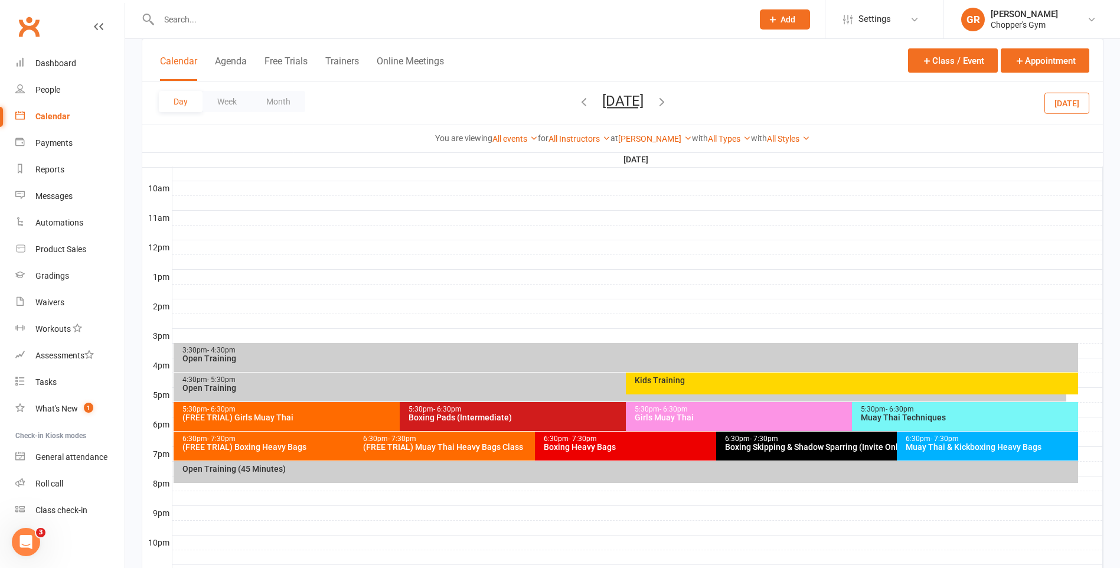
click at [679, 412] on span "- 6:30pm" at bounding box center [674, 409] width 28 height 8
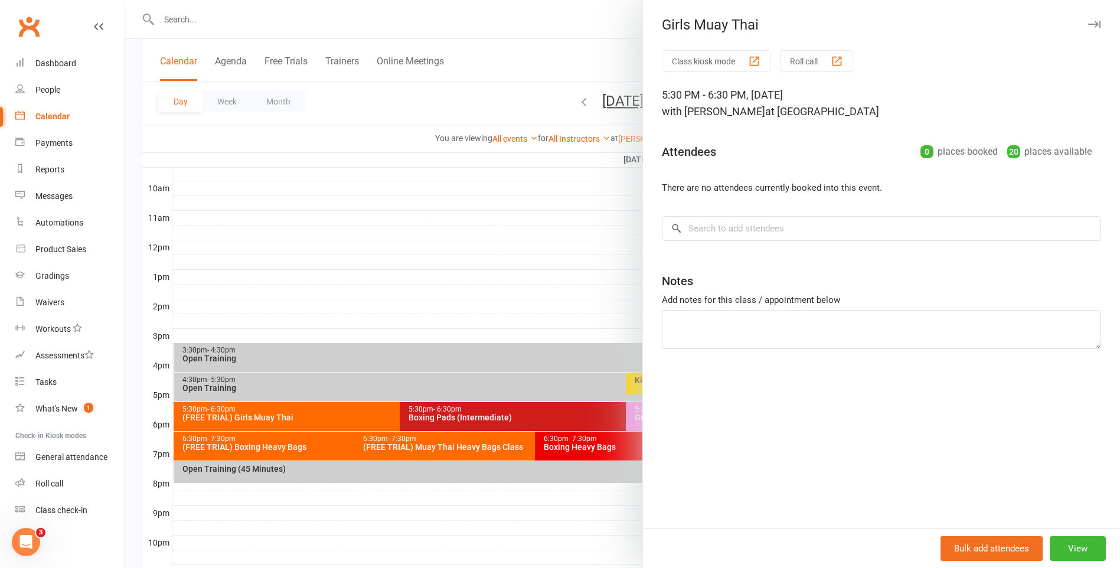
click at [589, 478] on div at bounding box center [622, 284] width 995 height 568
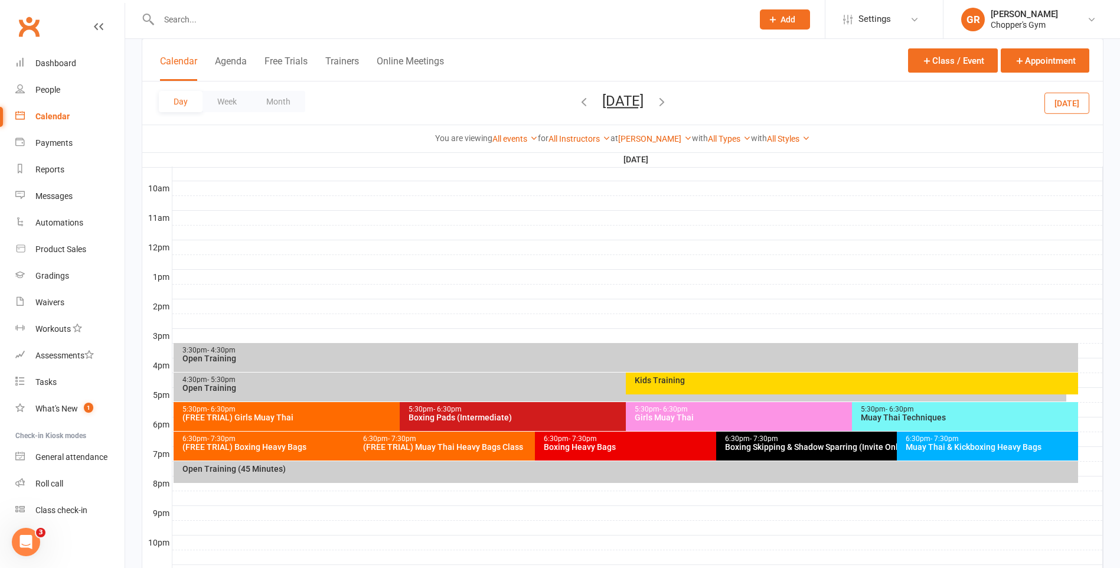
click at [909, 413] on div "Muay Thai Techniques" at bounding box center [968, 417] width 216 height 8
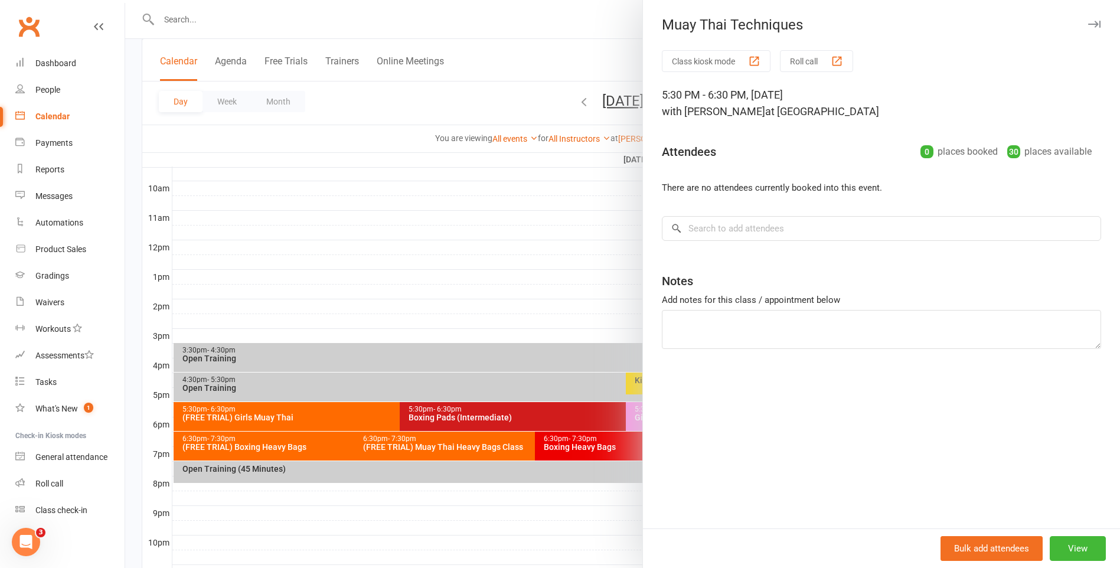
click at [545, 529] on div at bounding box center [622, 284] width 995 height 568
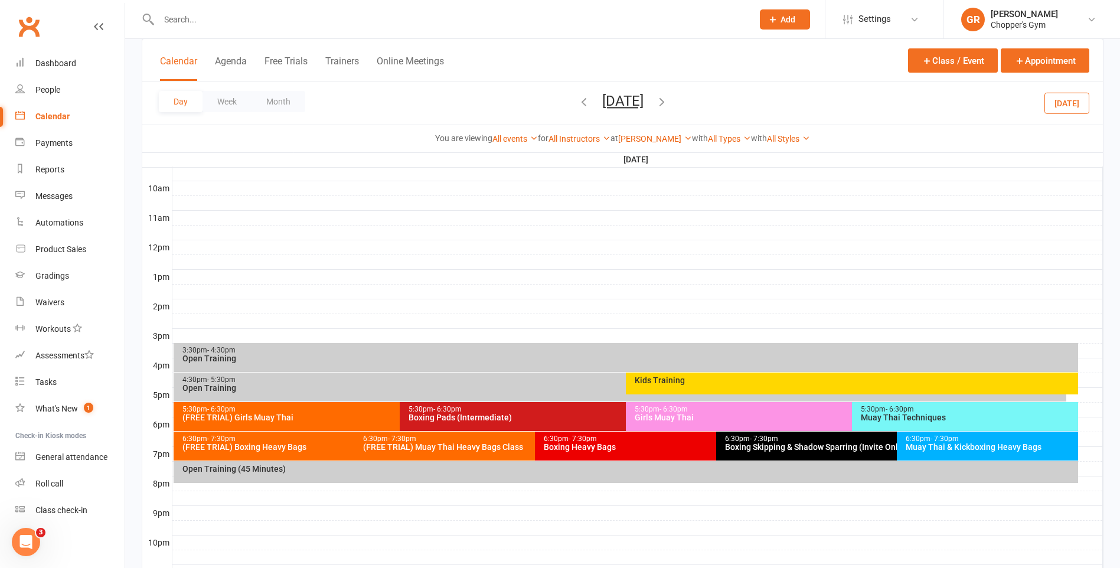
click at [520, 404] on div "5:30pm - 6:30pm Boxing Pads (Intermediate)" at bounding box center [620, 416] width 441 height 29
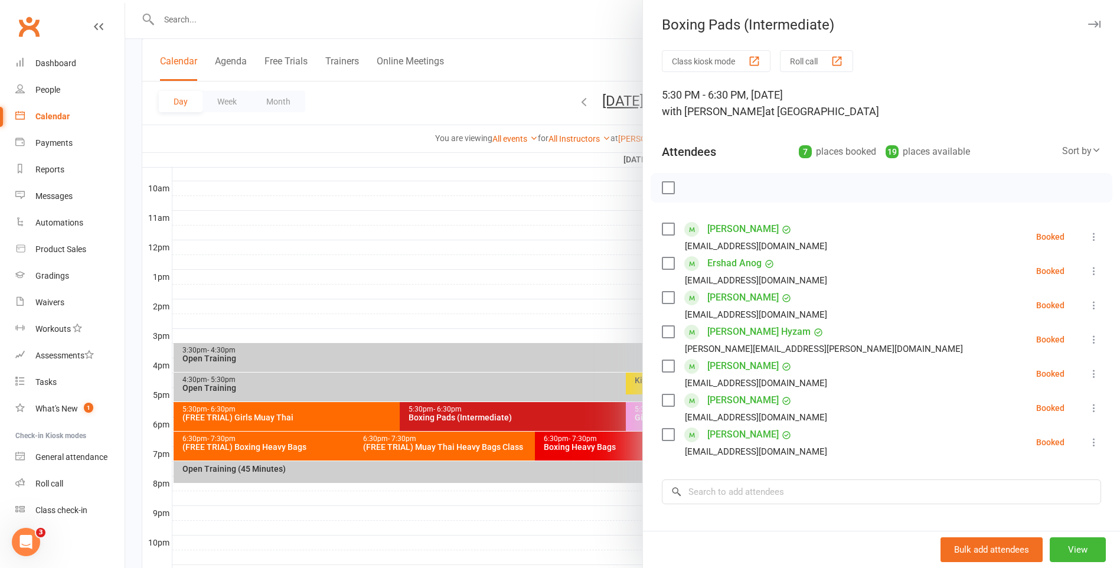
click at [511, 470] on div at bounding box center [622, 284] width 995 height 568
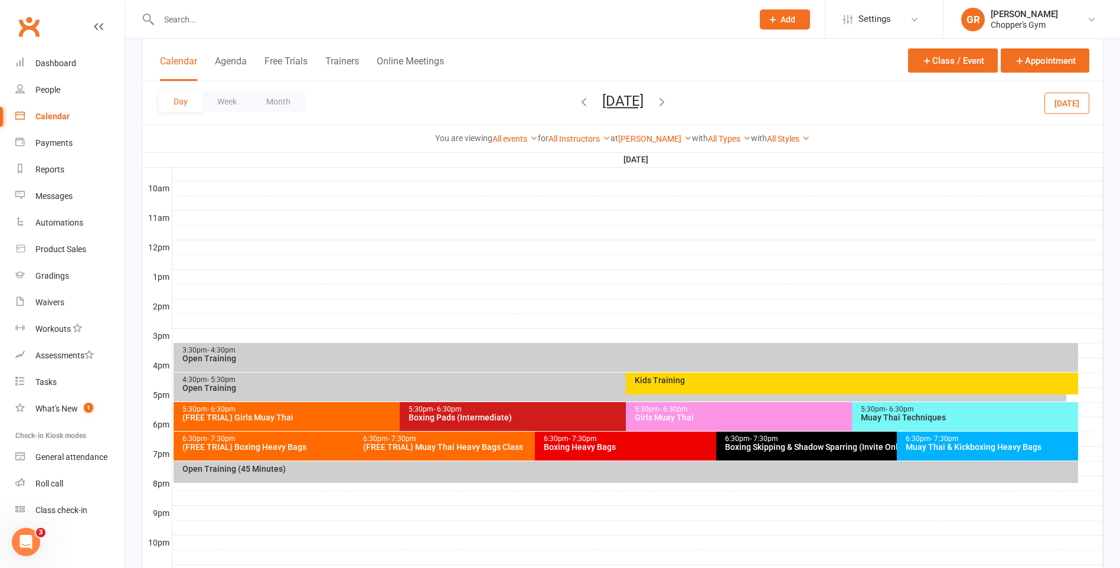
click at [629, 451] on div "6:30pm - 7:30pm Boxing Heavy Bags" at bounding box center [710, 446] width 350 height 29
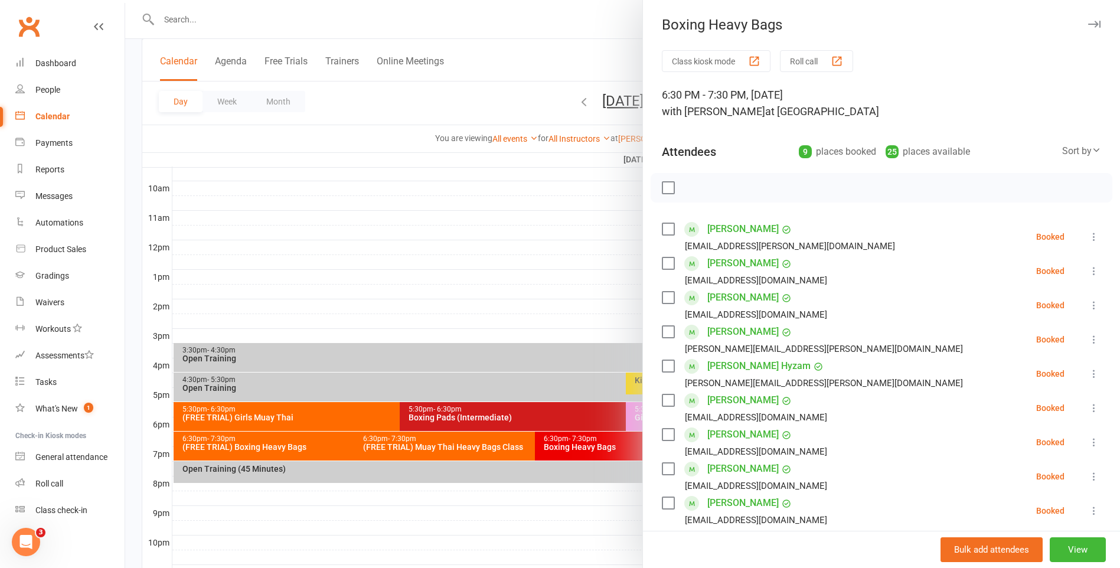
click at [562, 495] on div at bounding box center [622, 284] width 995 height 568
